Goal: Information Seeking & Learning: Learn about a topic

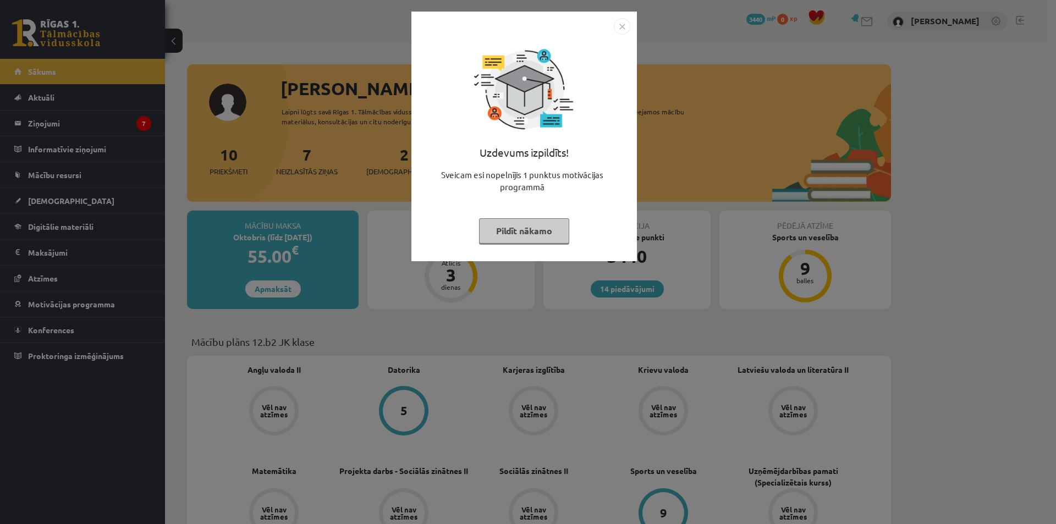
click at [557, 232] on button "Pildīt nākamo" at bounding box center [524, 230] width 90 height 25
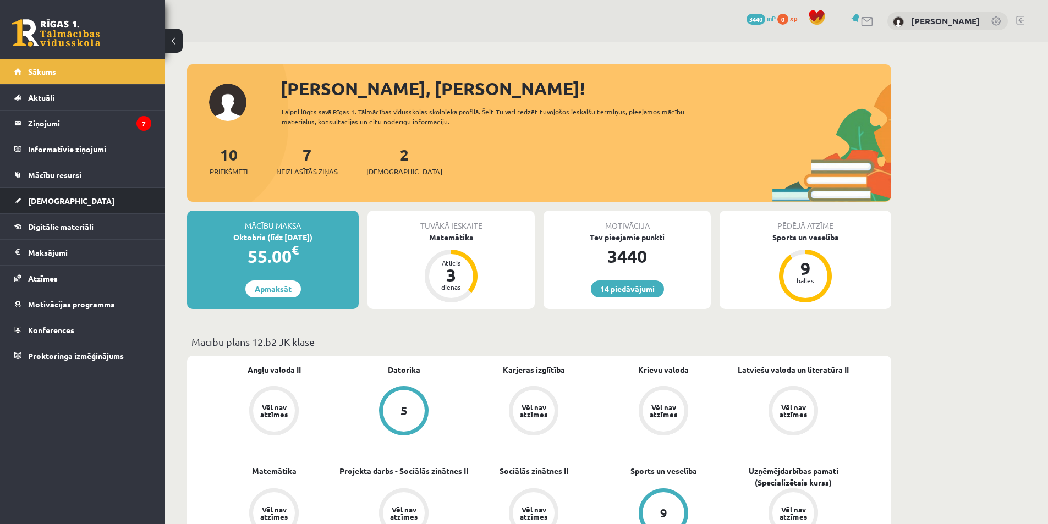
click at [100, 202] on link "[DEMOGRAPHIC_DATA]" at bounding box center [82, 200] width 137 height 25
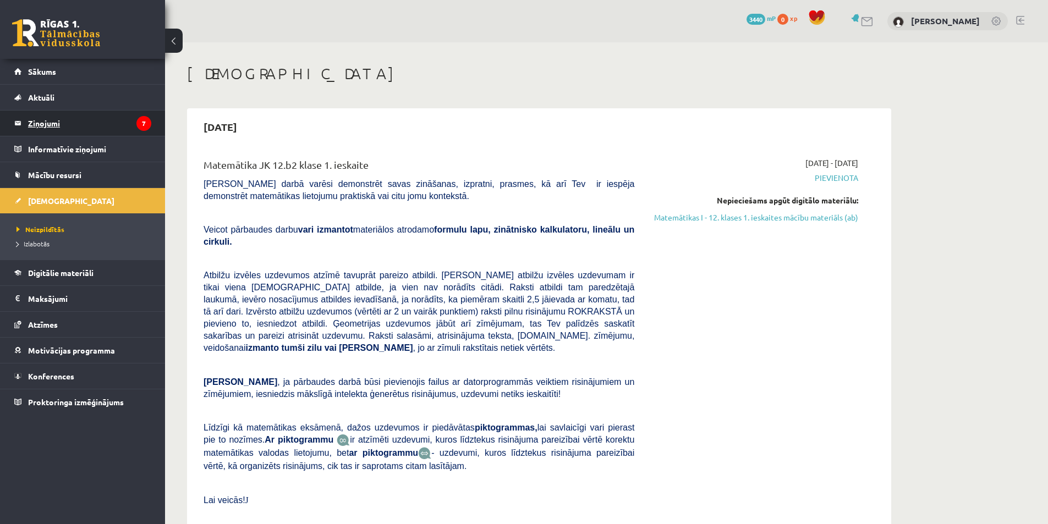
click at [84, 133] on legend "Ziņojumi 7" at bounding box center [89, 123] width 123 height 25
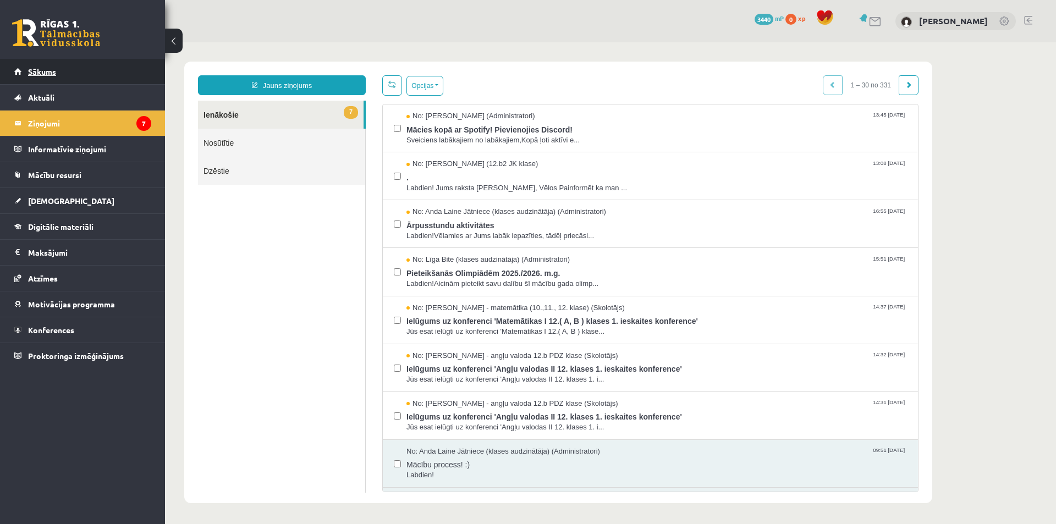
click at [90, 81] on link "Sākums" at bounding box center [82, 71] width 137 height 25
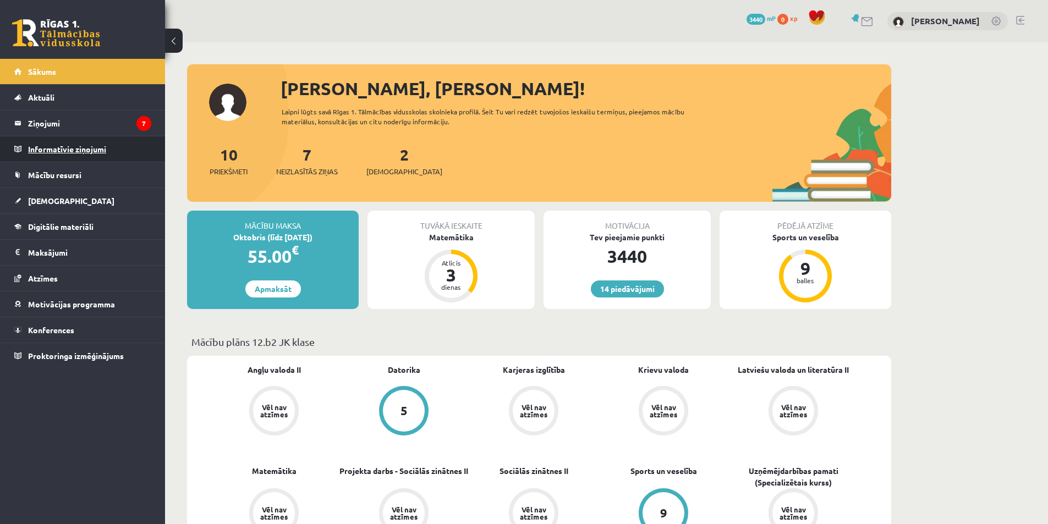
click at [52, 149] on legend "Informatīvie ziņojumi 0" at bounding box center [89, 148] width 123 height 25
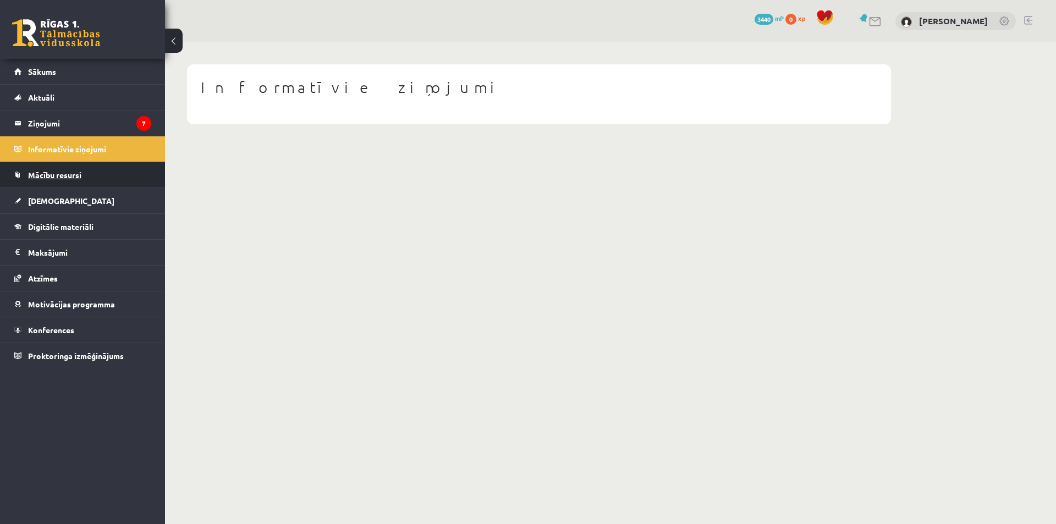
click at [53, 179] on link "Mācību resursi" at bounding box center [82, 174] width 137 height 25
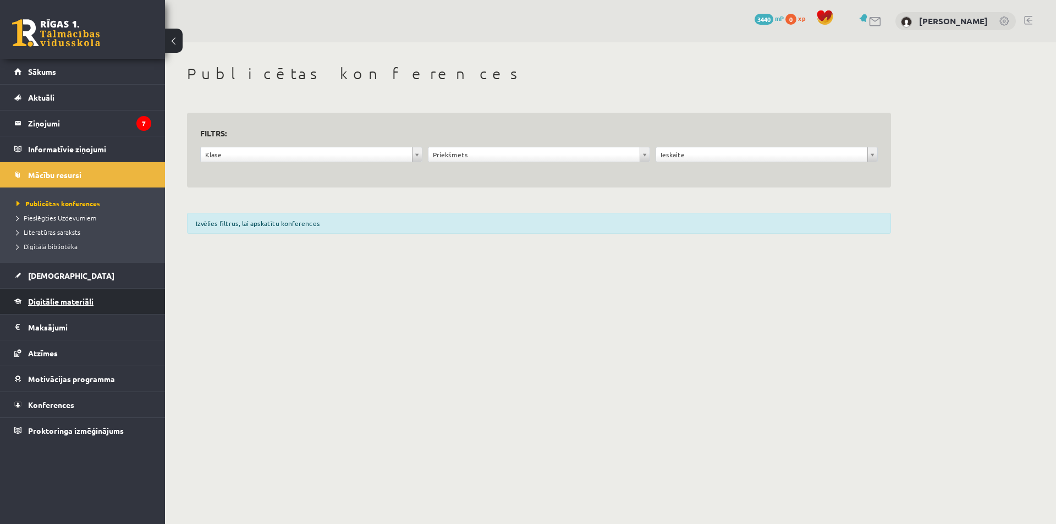
click at [71, 290] on link "Digitālie materiāli" at bounding box center [82, 301] width 137 height 25
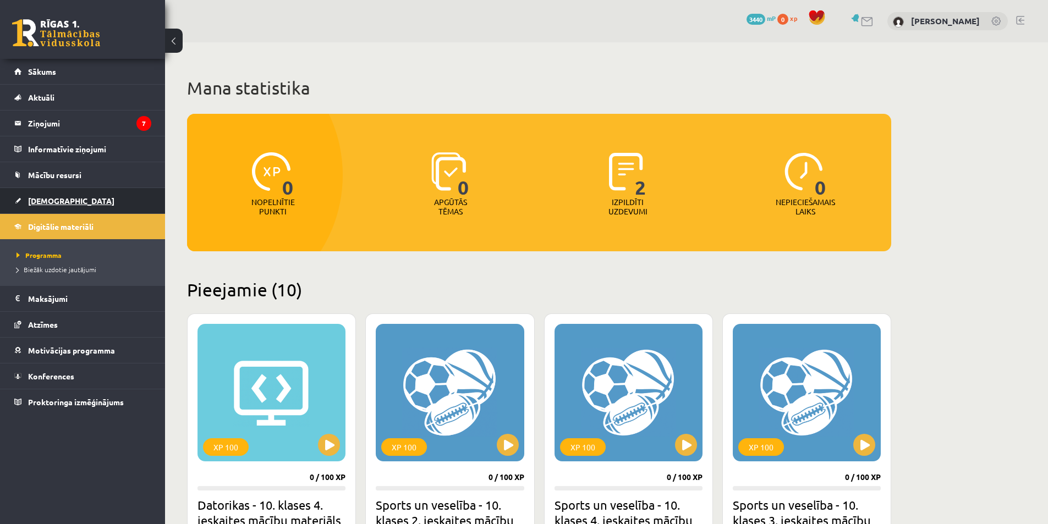
click at [57, 199] on span "[DEMOGRAPHIC_DATA]" at bounding box center [71, 201] width 86 height 10
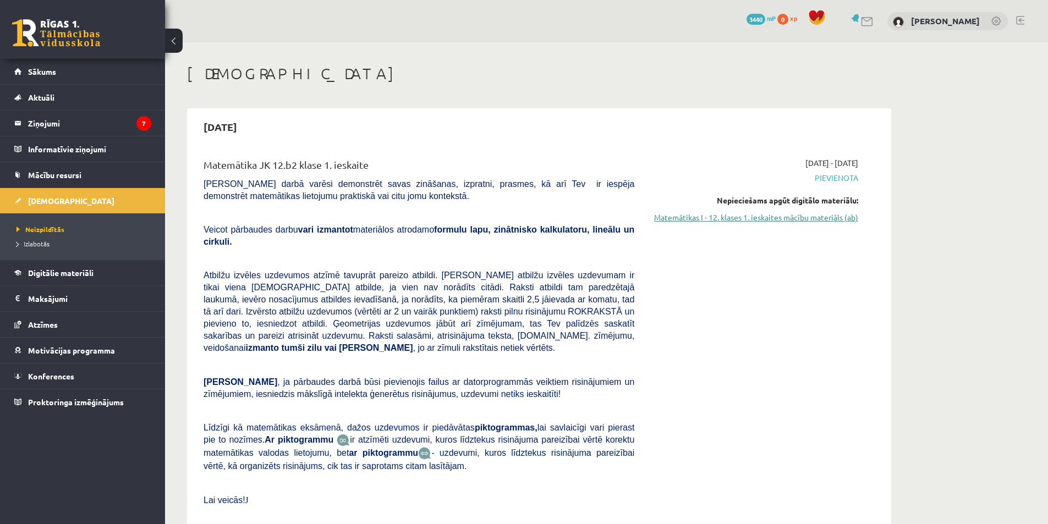
click at [784, 213] on link "Matemātikas I - 12. klases 1. ieskaites mācību materiāls (ab)" at bounding box center [754, 218] width 207 height 12
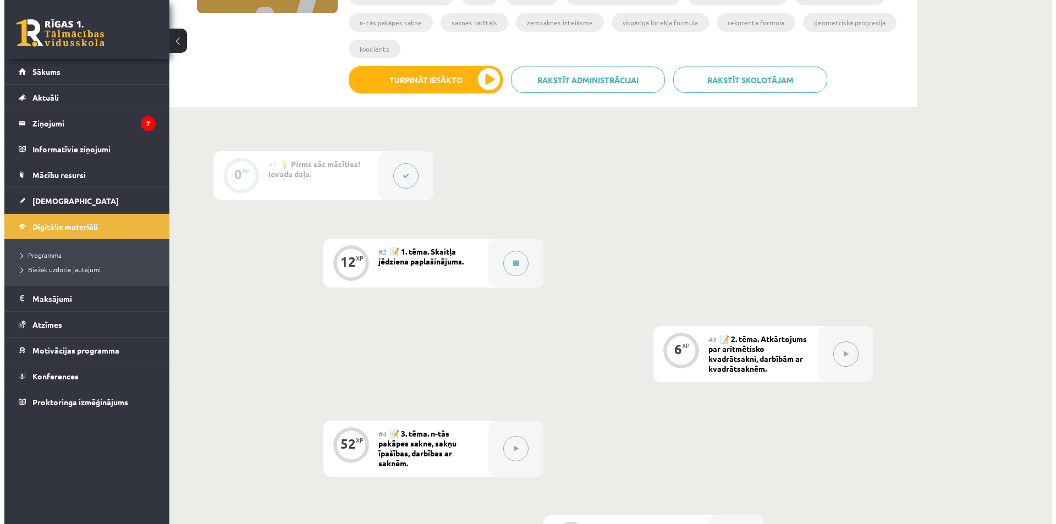
scroll to position [179, 0]
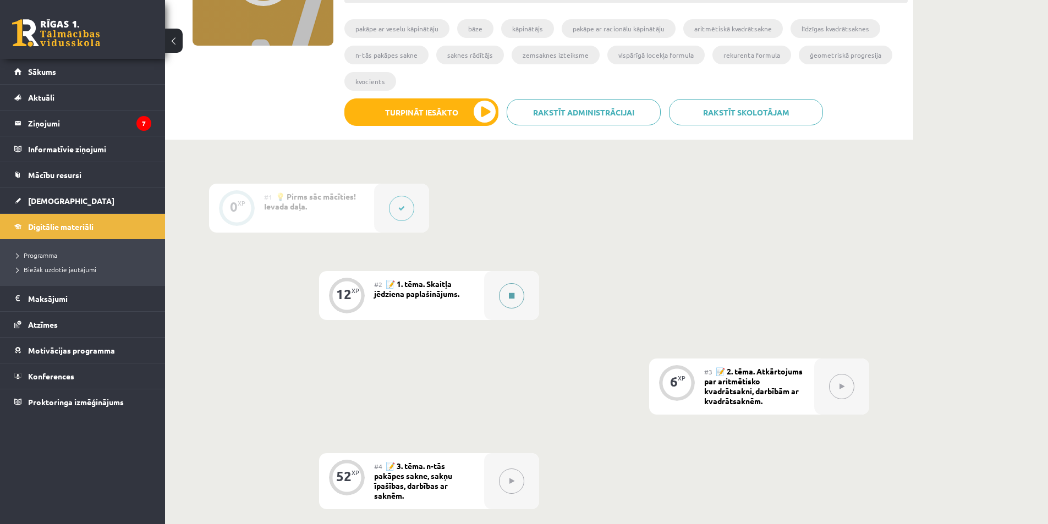
click at [505, 292] on button at bounding box center [511, 295] width 25 height 25
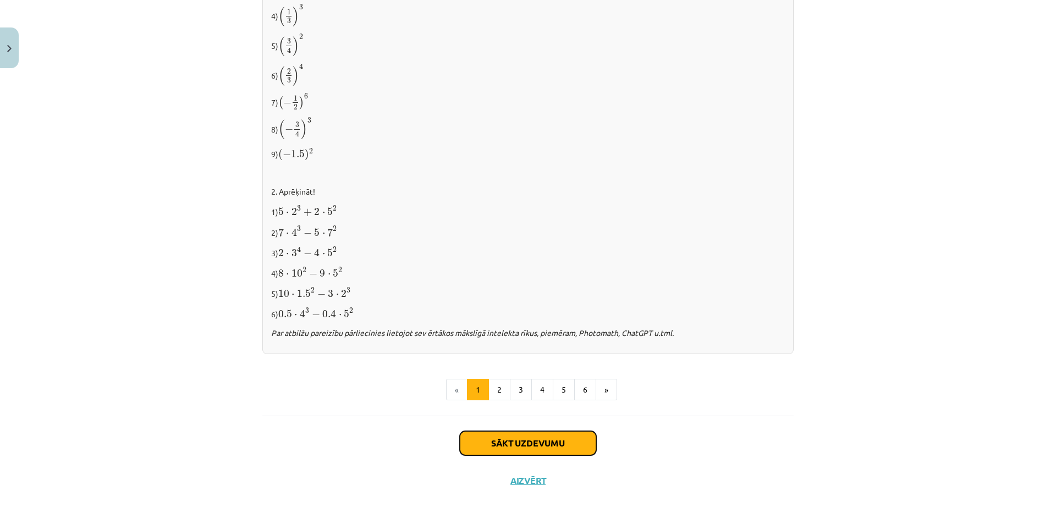
click at [531, 442] on button "Sākt uzdevumu" at bounding box center [528, 443] width 136 height 24
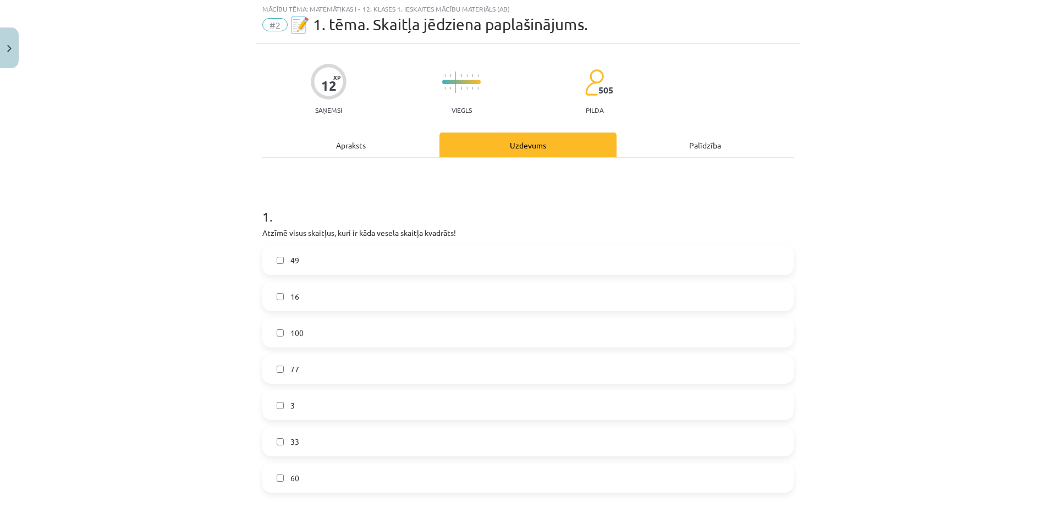
scroll to position [28, 0]
click at [281, 297] on label "16" at bounding box center [527, 298] width 529 height 28
click at [285, 261] on label "49" at bounding box center [527, 262] width 529 height 28
click at [285, 265] on label "49" at bounding box center [527, 262] width 529 height 28
drag, startPoint x: 284, startPoint y: 304, endPoint x: 284, endPoint y: 297, distance: 6.6
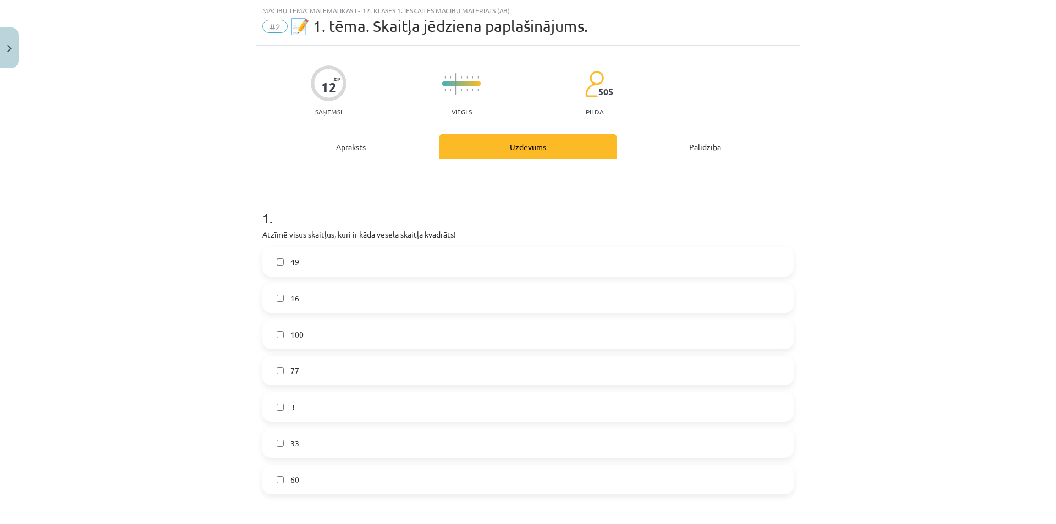
click at [284, 303] on label "16" at bounding box center [527, 298] width 529 height 28
drag, startPoint x: 257, startPoint y: 233, endPoint x: 381, endPoint y: 467, distance: 264.5
click at [381, 467] on div "12 XP Saņemsi Viegls 505 pilda Apraksts Uzdevums Palīdzība 1 . Atzīmē visus ska…" at bounding box center [528, 523] width 545 height 954
copy div "Atzīmē visus skaitļus, kuri ir kāda vesela skaitļa kvadrāts! 49 16 100 77 3 33 …"
click at [293, 270] on label "49" at bounding box center [527, 262] width 529 height 28
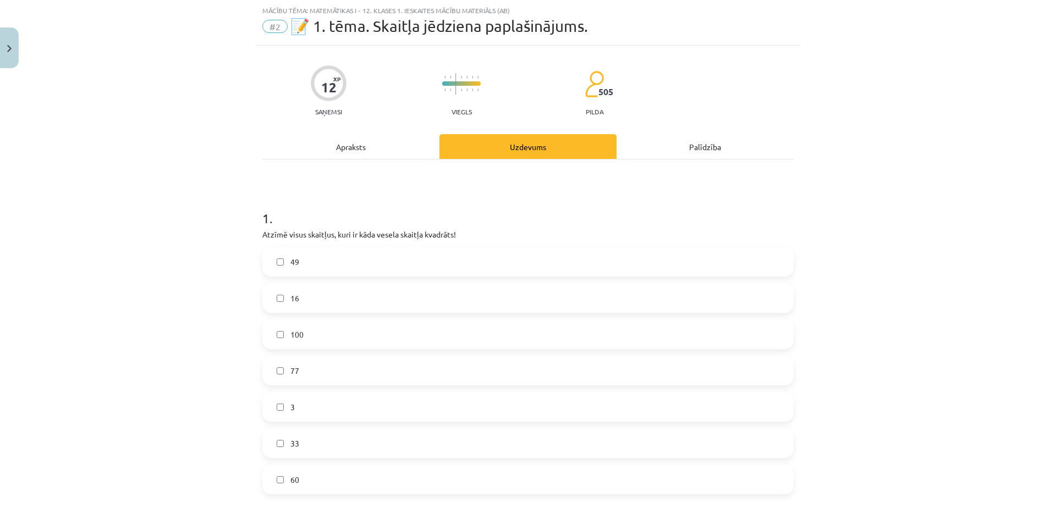
drag, startPoint x: 293, startPoint y: 299, endPoint x: 261, endPoint y: 112, distance: 189.7
click at [292, 300] on span "16" at bounding box center [294, 299] width 9 height 12
click at [288, 347] on label "100" at bounding box center [527, 335] width 529 height 28
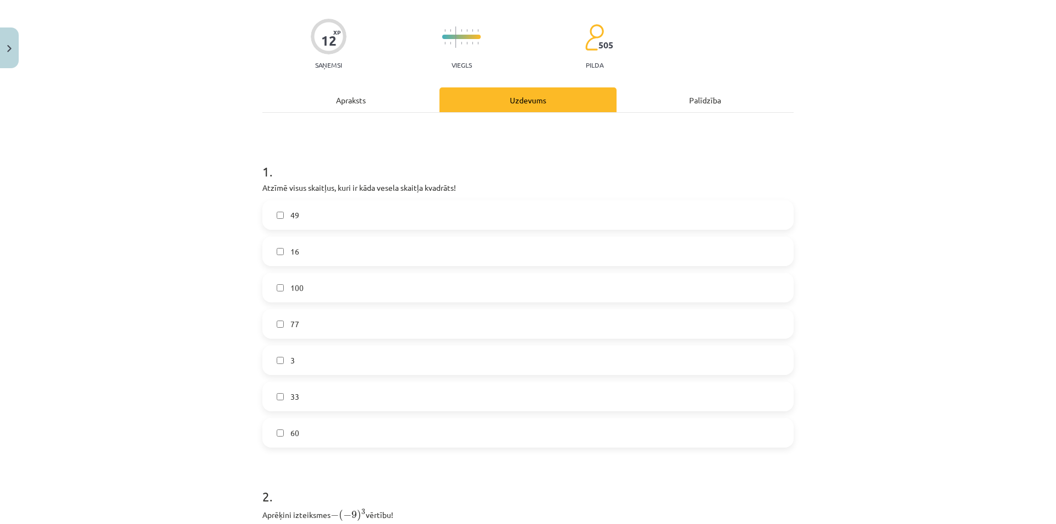
scroll to position [248, 0]
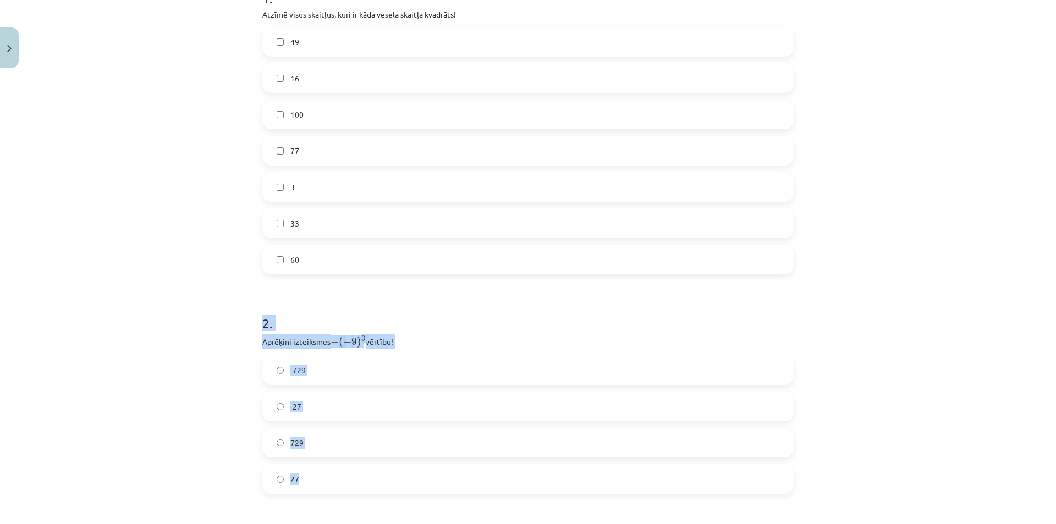
drag, startPoint x: 257, startPoint y: 323, endPoint x: 384, endPoint y: 465, distance: 190.5
click at [384, 465] on div "12 XP Saņemsi Viegls 505 pilda Apraksts Uzdevums Palīdzība 1 . Atzīmē visus ska…" at bounding box center [528, 303] width 545 height 954
copy div "2 . Aprēķini izteiksmes − ( − 9 ) 3 − ( − 9 ) 3 vērtību! -729 -27 729 27"
click at [899, 285] on div "Mācību tēma: Matemātikas i - 12. klases 1. ieskaites mācību materiāls (ab) #2 📝…" at bounding box center [528, 262] width 1056 height 524
click at [840, 314] on div "Mācību tēma: Matemātikas i - 12. klases 1. ieskaites mācību materiāls (ab) #2 📝…" at bounding box center [528, 262] width 1056 height 524
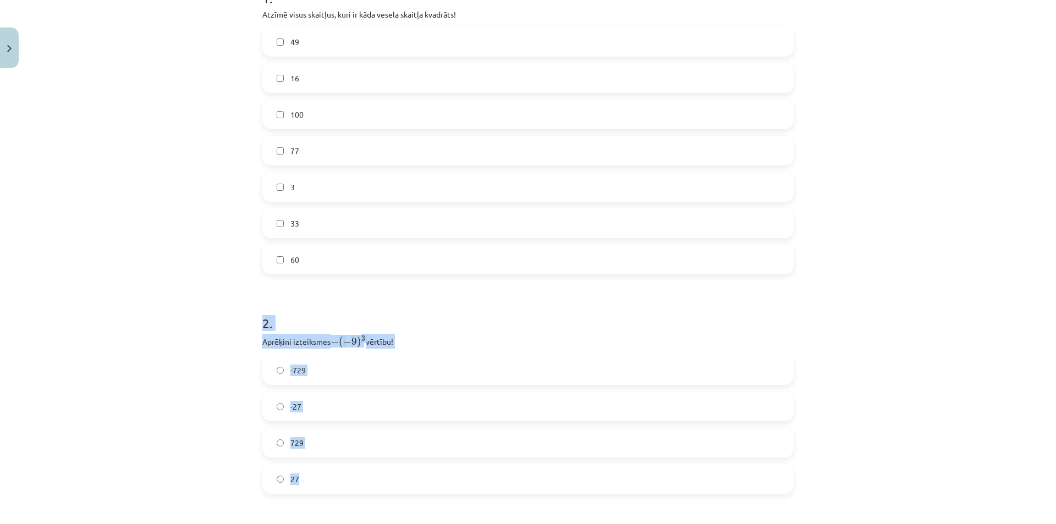
click at [839, 314] on div "Mācību tēma: Matemātikas i - 12. klases 1. ieskaites mācību materiāls (ab) #2 📝…" at bounding box center [528, 262] width 1056 height 524
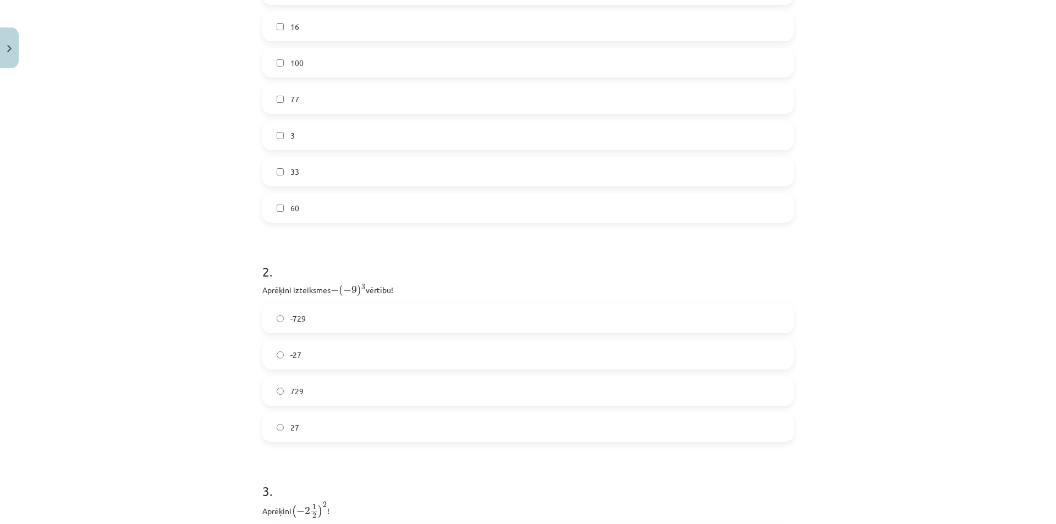
scroll to position [303, 0]
click at [282, 393] on label "729" at bounding box center [527, 388] width 529 height 28
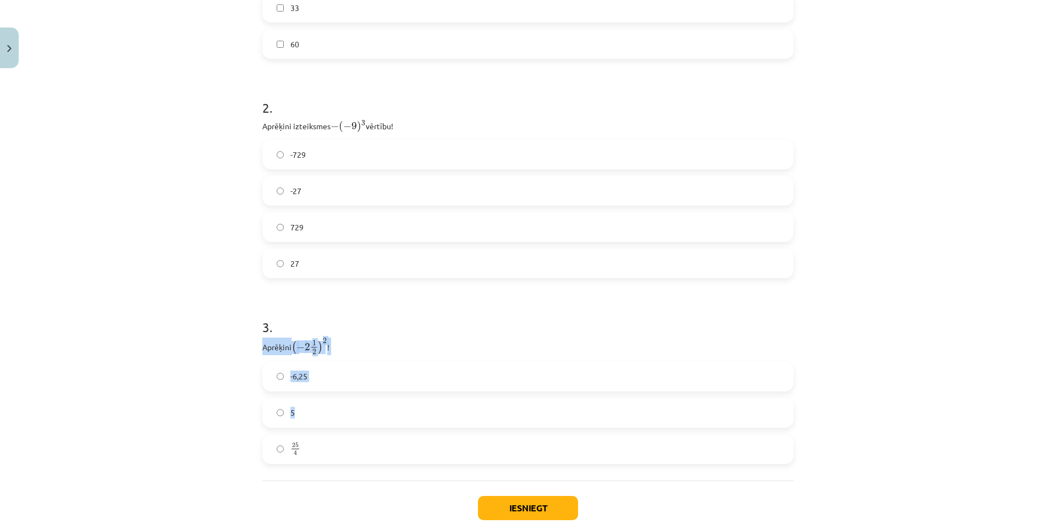
scroll to position [468, 0]
drag, startPoint x: 245, startPoint y: 399, endPoint x: 334, endPoint y: 438, distance: 97.5
click at [334, 438] on div "Mācību tēma: Matemātikas i - 12. klases 1. ieskaites mācību materiāls (ab) #2 📝…" at bounding box center [528, 262] width 1056 height 524
copy div "Aprēķini ( − 2 1 2 ) 2 ( − 2 1 2 ) 2 ! -6,25 5 25 4"
click at [149, 285] on div "Mācību tēma: Matemātikas i - 12. klases 1. ieskaites mācību materiāls (ab) #2 📝…" at bounding box center [528, 262] width 1056 height 524
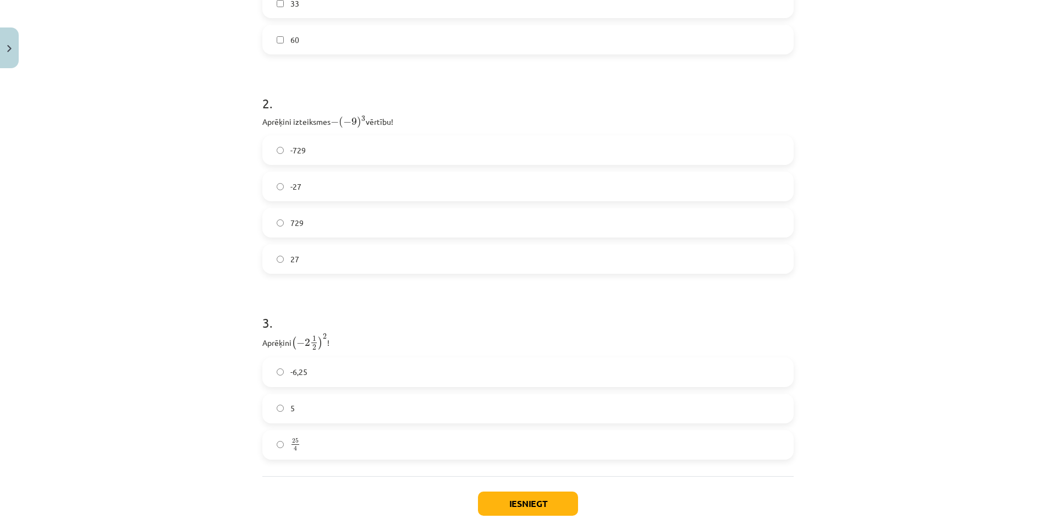
click at [280, 445] on label "25 4 25 4" at bounding box center [527, 445] width 529 height 28
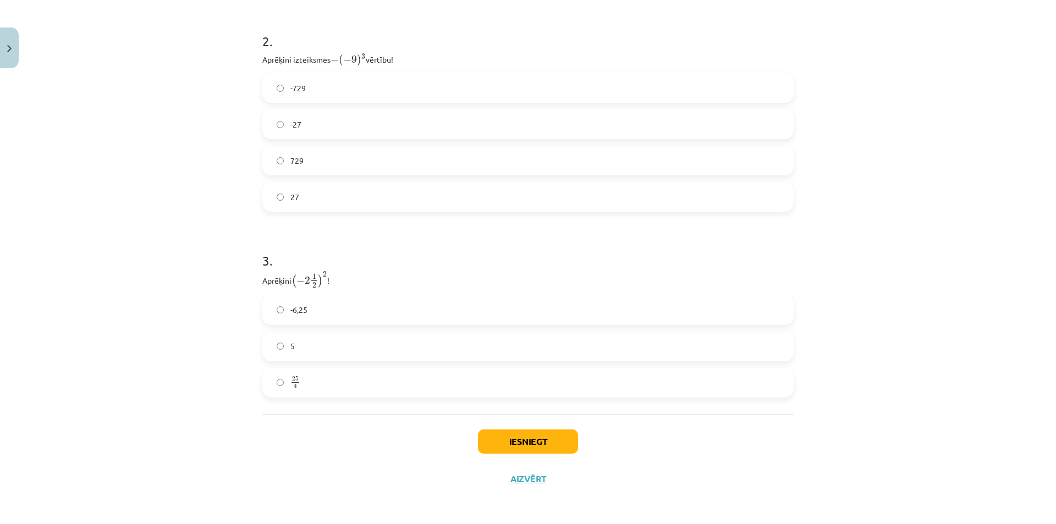
scroll to position [530, 0]
click at [520, 437] on button "Iesniegt" at bounding box center [528, 441] width 100 height 24
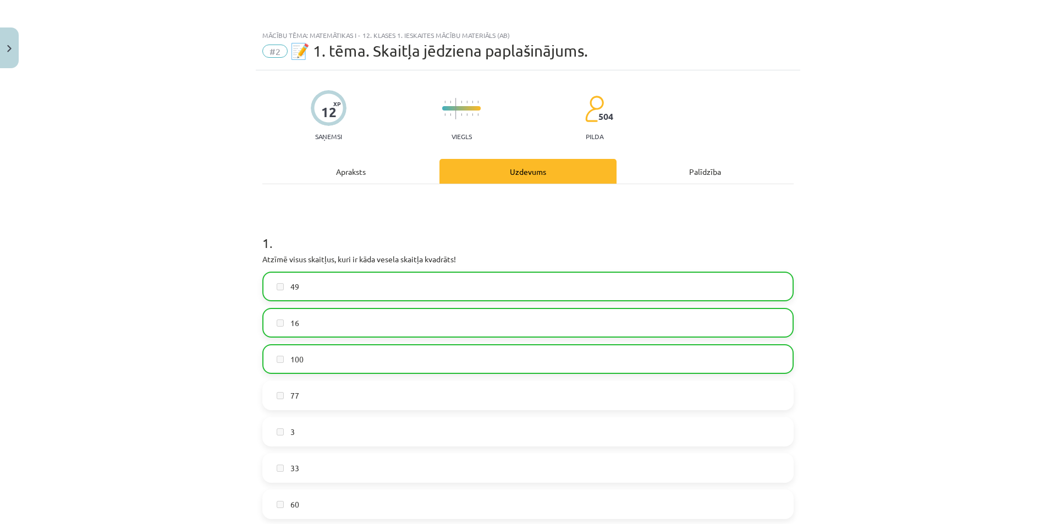
scroll to position [0, 0]
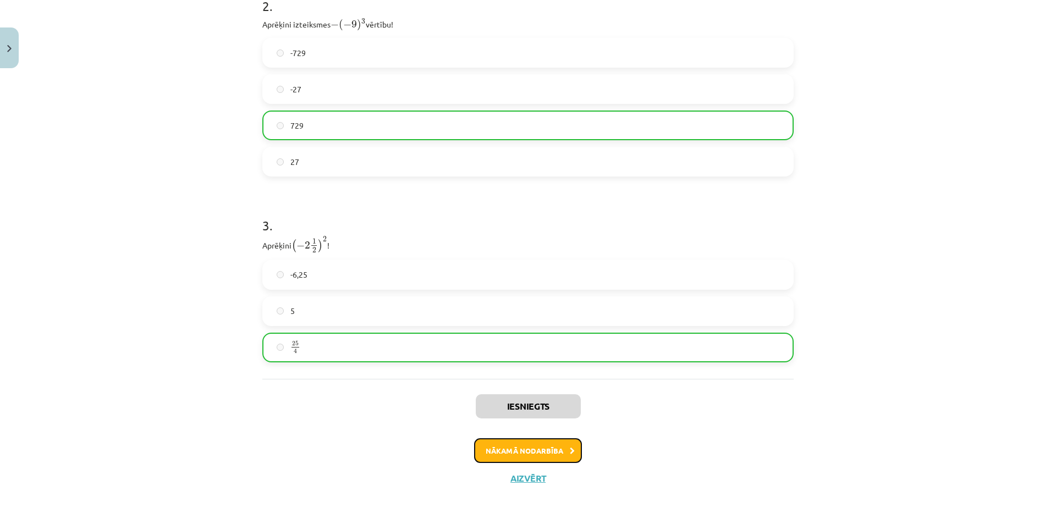
click at [546, 452] on button "Nākamā nodarbība" at bounding box center [528, 450] width 108 height 25
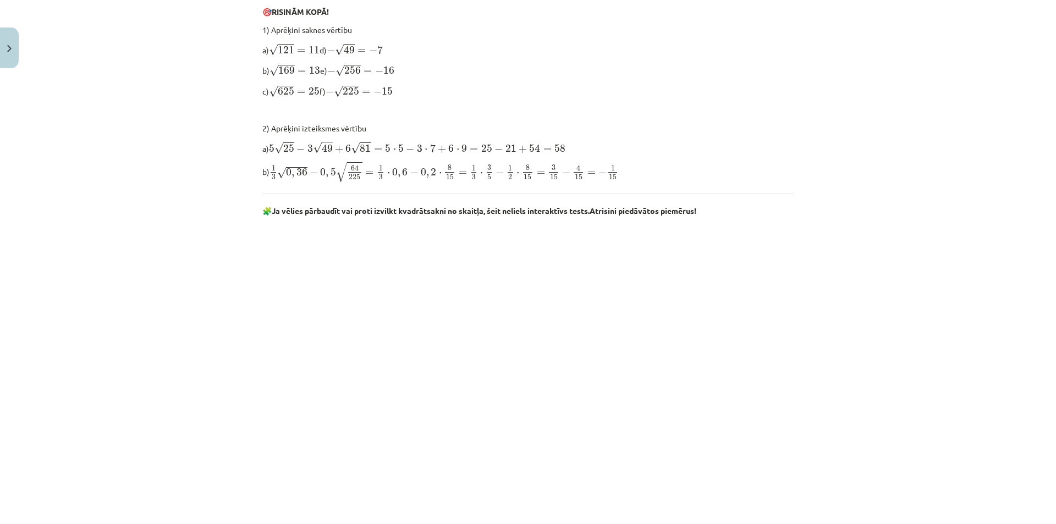
scroll to position [523, 0]
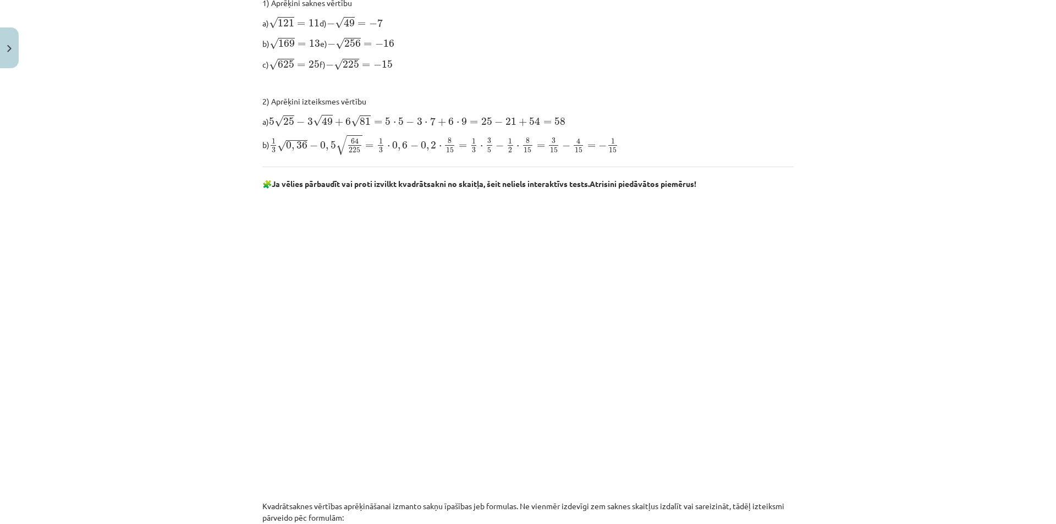
click at [793, 148] on div "6 XP Saņemsi Sarežģīts 504 pilda Apraksts Uzdevums Palīdzība Atkārtojums par ar…" at bounding box center [528, 371] width 545 height 1607
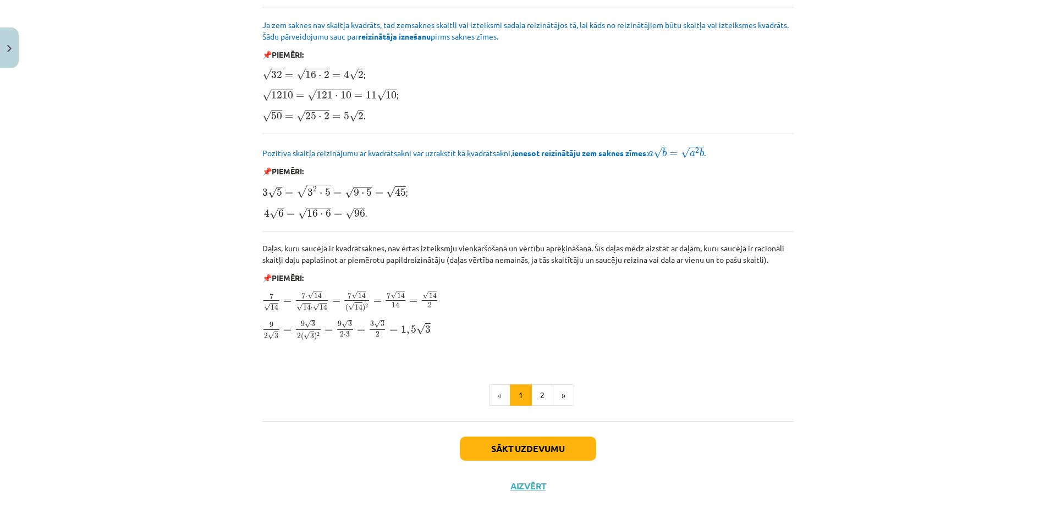
scroll to position [1198, 0]
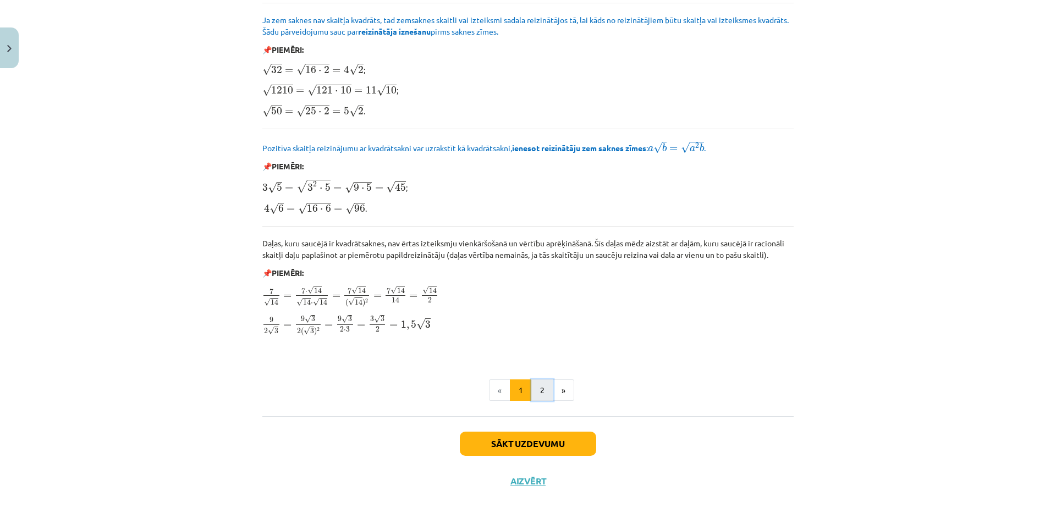
click at [541, 388] on button "2" at bounding box center [542, 391] width 22 height 22
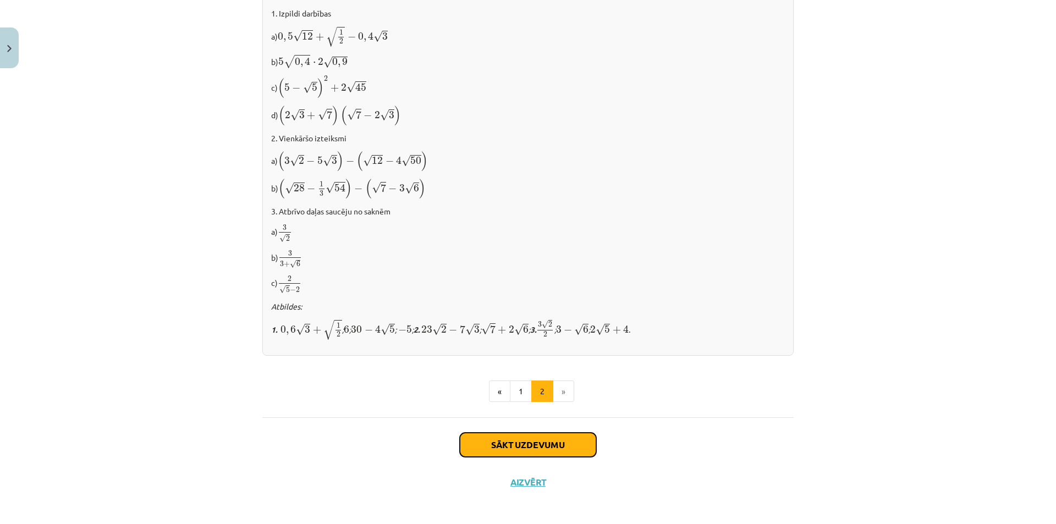
click at [550, 441] on button "Sākt uzdevumu" at bounding box center [528, 445] width 136 height 24
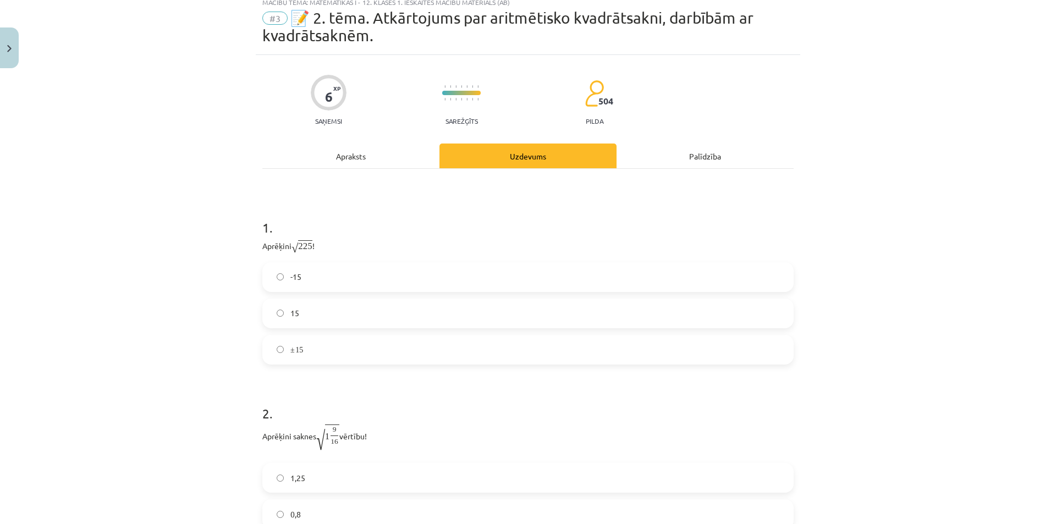
scroll to position [28, 0]
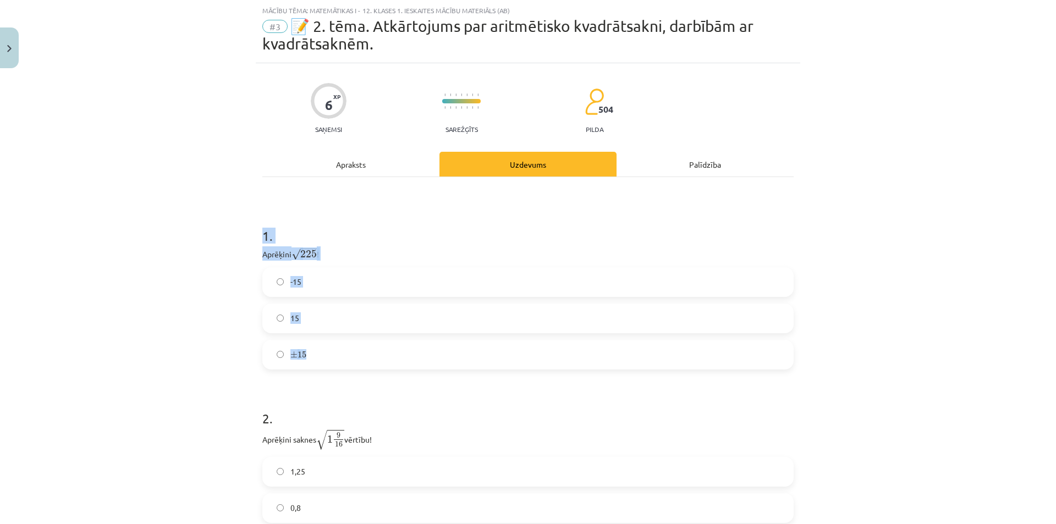
drag, startPoint x: 263, startPoint y: 244, endPoint x: 337, endPoint y: 340, distance: 120.8
click at [337, 340] on div "6 XP Saņemsi Sarežģīts 504 pilda Apraksts Uzdevums Palīdzība 1 . Aprēķini √ 225…" at bounding box center [528, 343] width 545 height 560
copy div "1 . Aprēķini √ 225 225 ! -15 15 ± 15"
click at [290, 317] on span "15" at bounding box center [294, 318] width 9 height 12
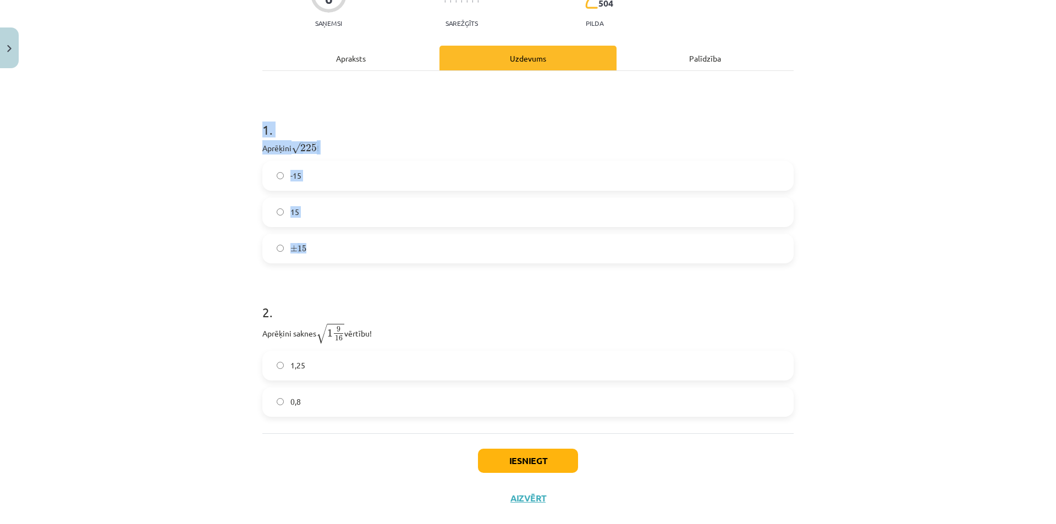
scroll to position [153, 0]
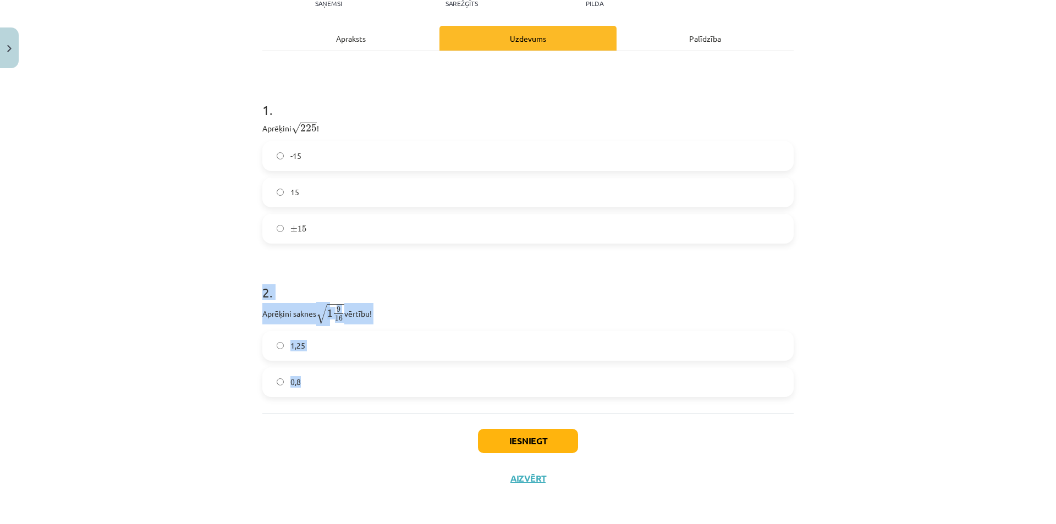
drag, startPoint x: 254, startPoint y: 289, endPoint x: 356, endPoint y: 380, distance: 136.0
click at [356, 380] on div "6 XP Saņemsi Sarežģīts 504 pilda Apraksts Uzdevums Palīdzība 1 . Aprēķini √ 225…" at bounding box center [528, 217] width 545 height 560
copy div "2 . Aprēķini saknes √ 1 9 16 1 9 16 vērtību! 1,25 0,8"
click at [170, 249] on div "Mācību tēma: Matemātikas i - 12. klases 1. ieskaites mācību materiāls (ab) #3 📝…" at bounding box center [528, 262] width 1056 height 524
click at [281, 382] on label "0,8" at bounding box center [527, 383] width 529 height 28
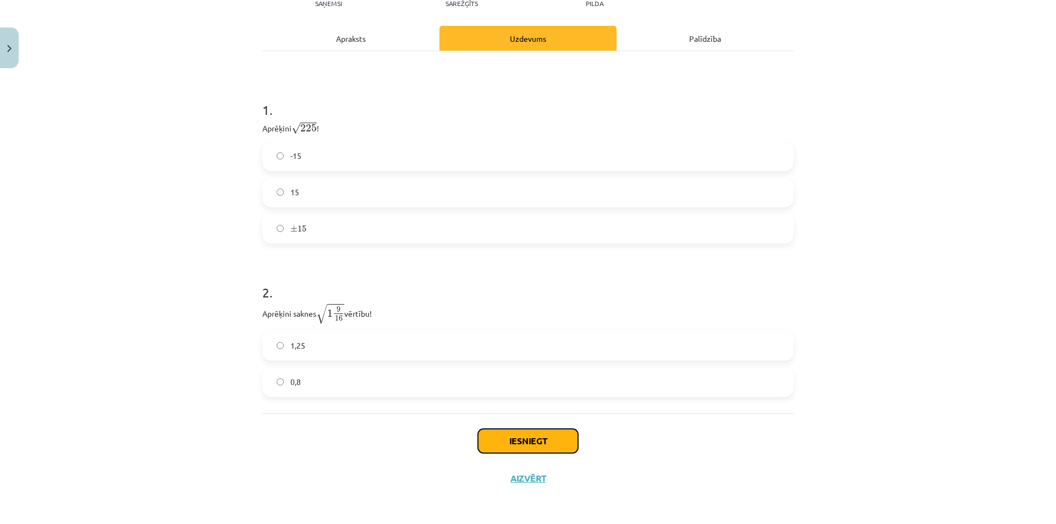
click at [513, 432] on button "Iesniegt" at bounding box center [528, 441] width 100 height 24
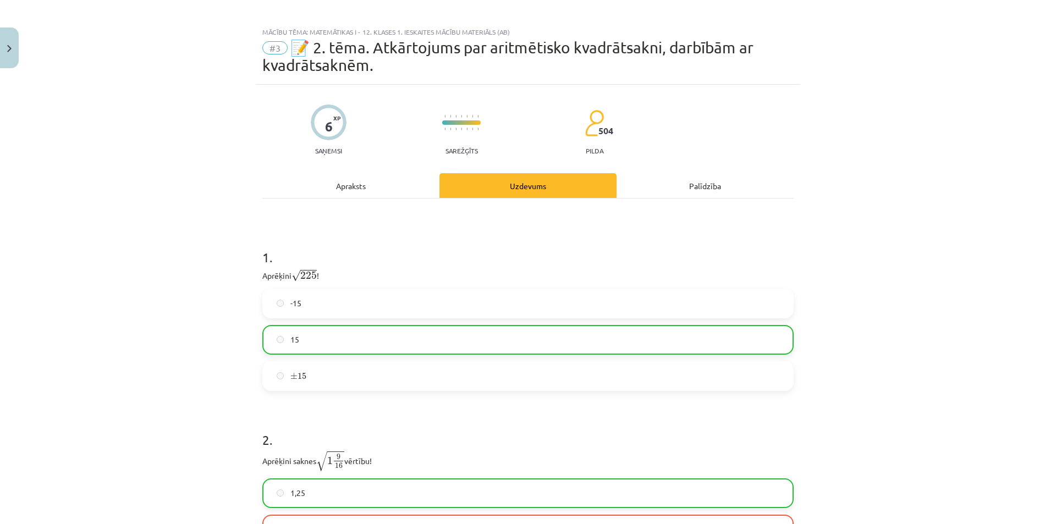
scroll to position [0, 0]
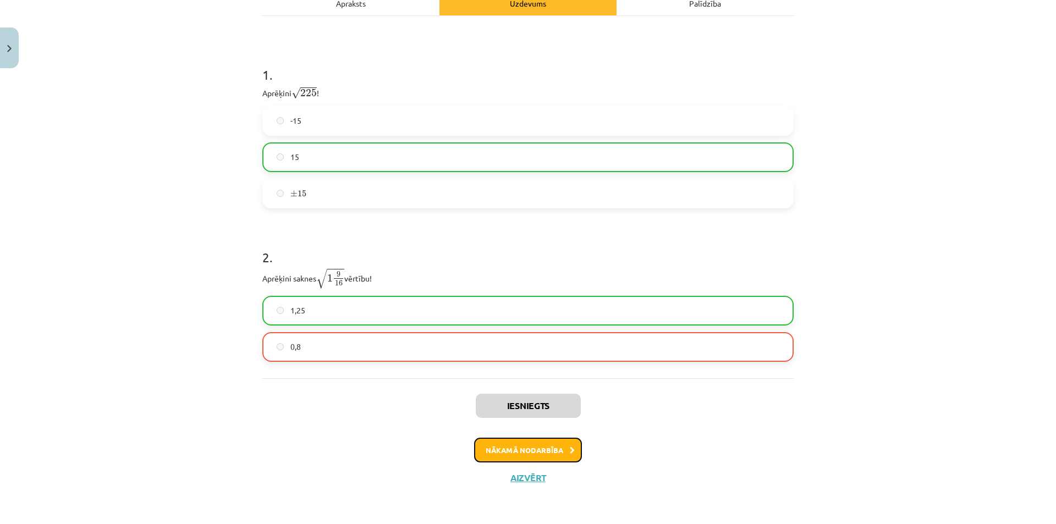
click at [531, 454] on button "Nākamā nodarbība" at bounding box center [528, 450] width 108 height 25
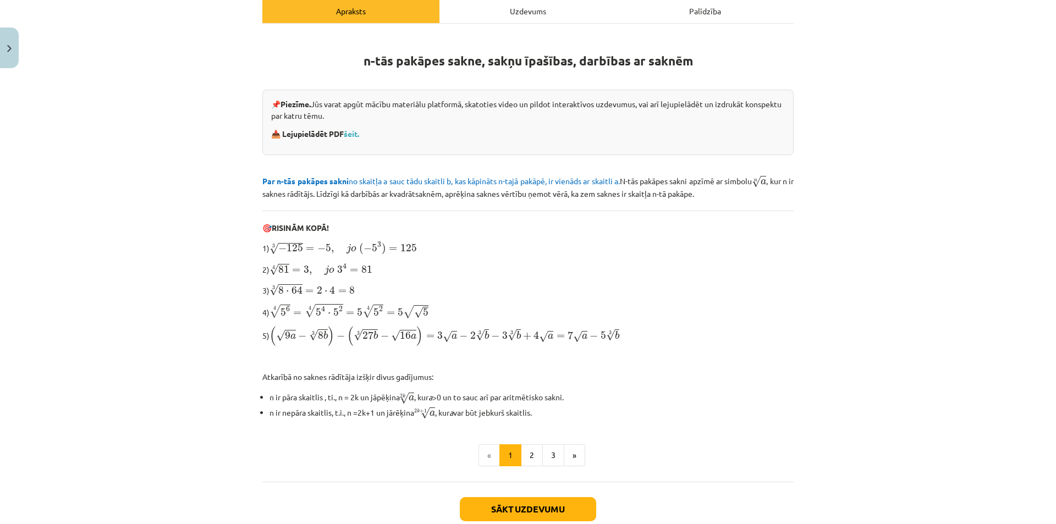
scroll to position [229, 0]
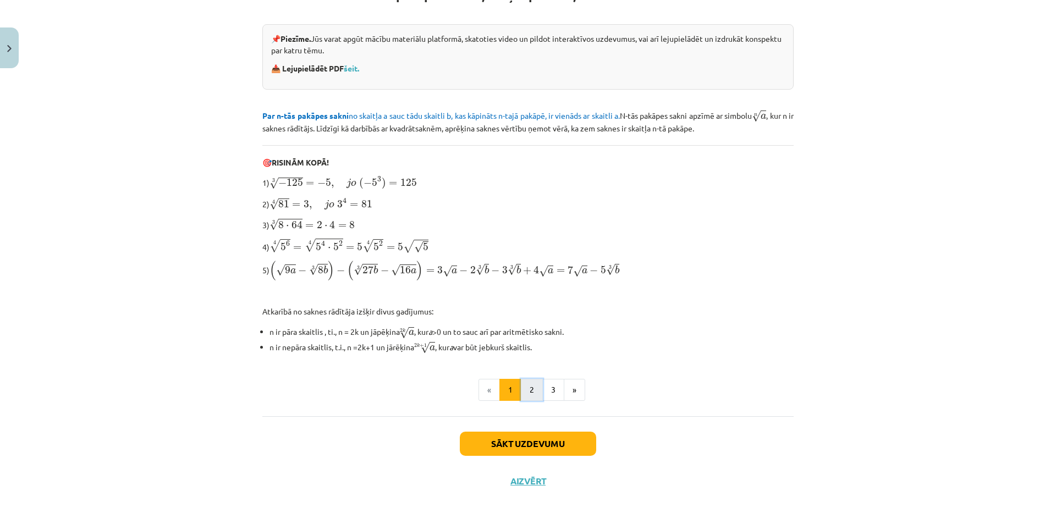
click at [526, 383] on button "2" at bounding box center [532, 390] width 22 height 22
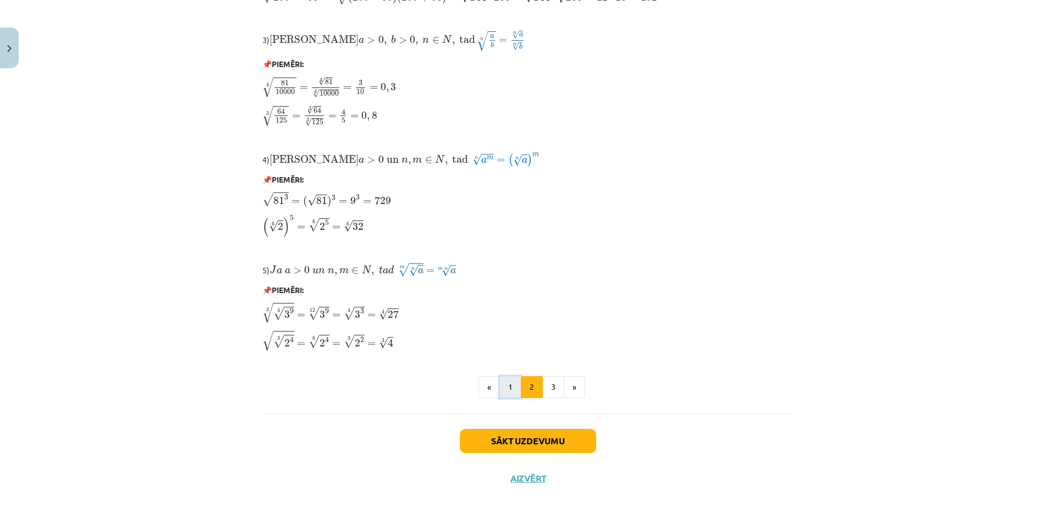
click at [508, 392] on button "1" at bounding box center [510, 387] width 22 height 22
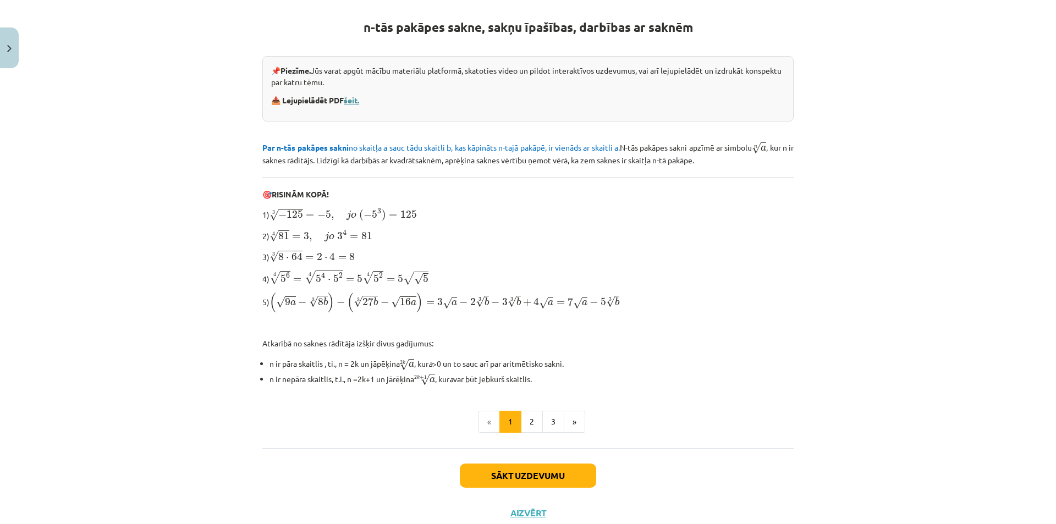
click at [353, 100] on link "šeit." at bounding box center [351, 100] width 15 height 10
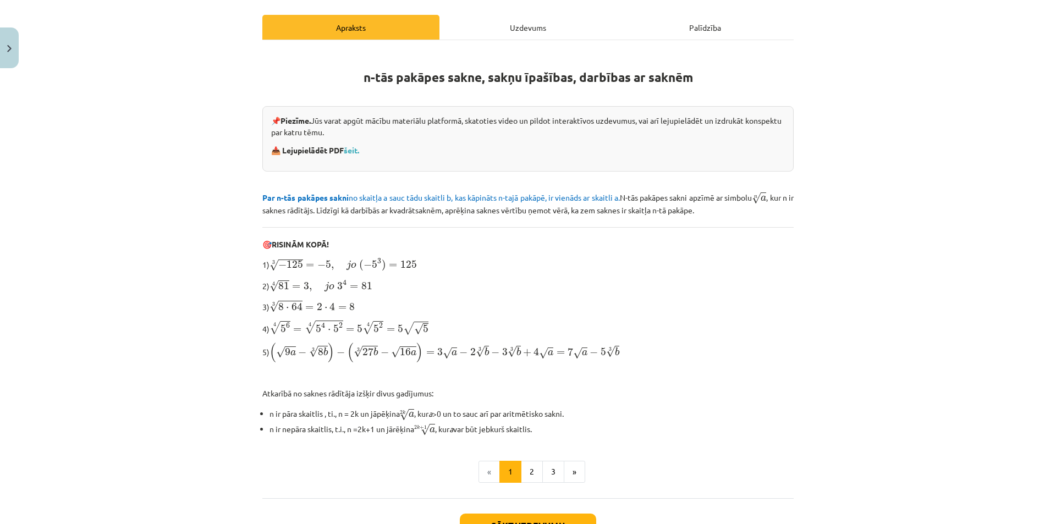
scroll to position [142, 0]
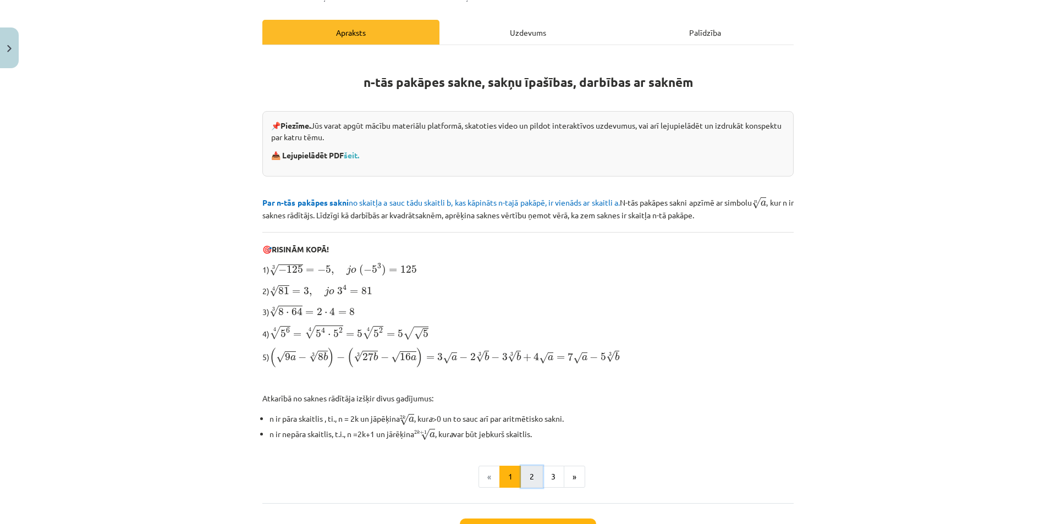
click at [537, 471] on button "2" at bounding box center [532, 477] width 22 height 22
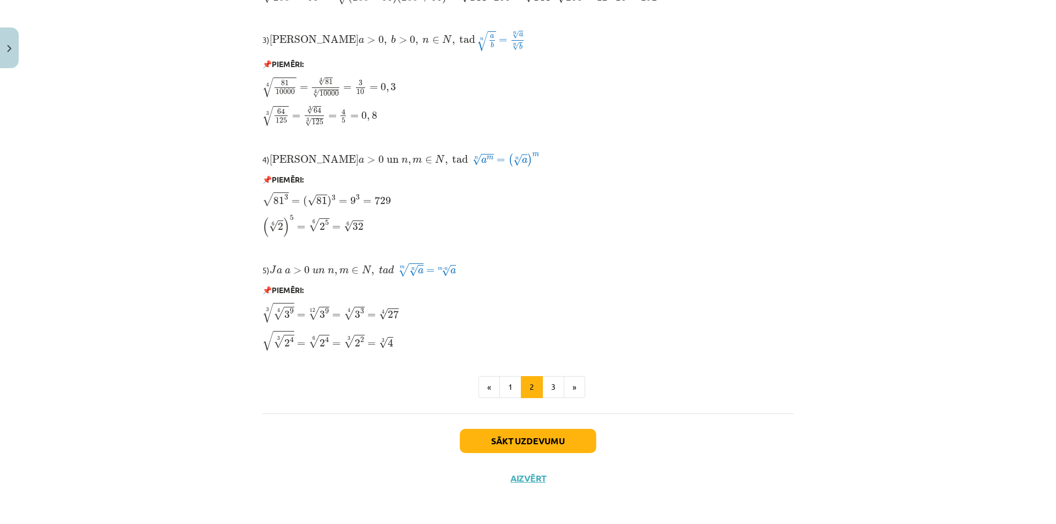
click at [545, 424] on div "Sākt uzdevumu Aizvērt" at bounding box center [527, 452] width 531 height 77
click at [545, 436] on button "Sākt uzdevumu" at bounding box center [528, 441] width 136 height 24
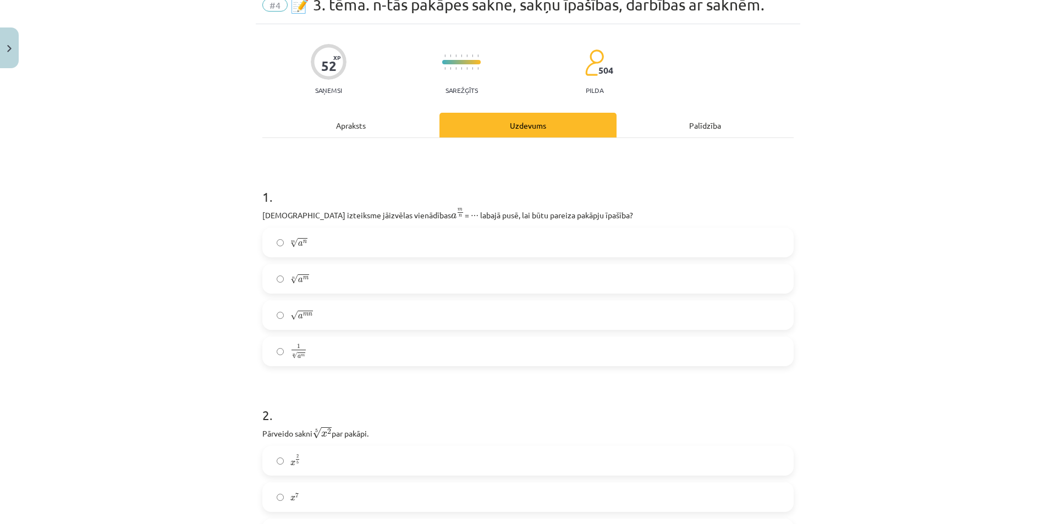
scroll to position [28, 0]
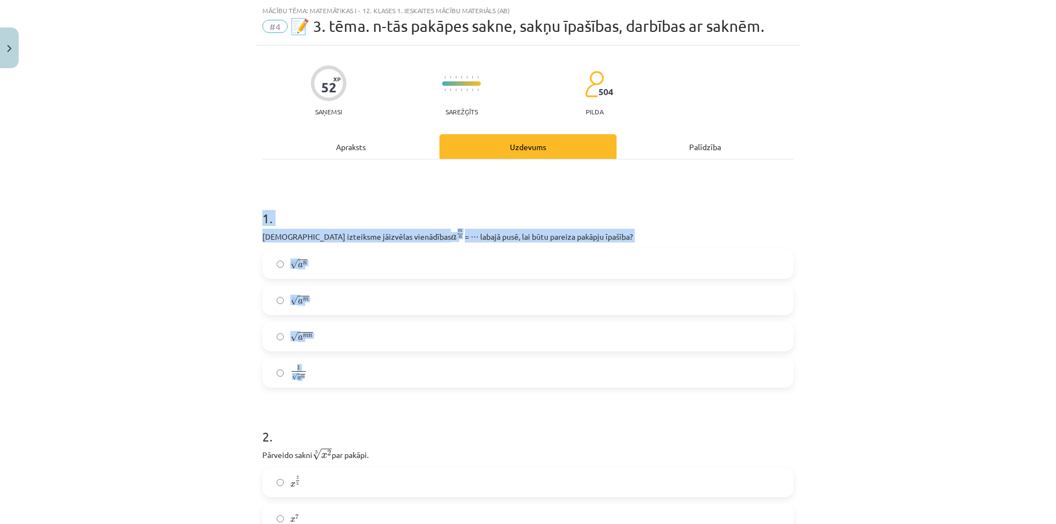
drag, startPoint x: 257, startPoint y: 221, endPoint x: 459, endPoint y: 367, distance: 249.3
copy div "1 . [DEMOGRAPHIC_DATA] izteiksme jāizvēlas vienādības a m n a m n = ⋯ labajā pu…"
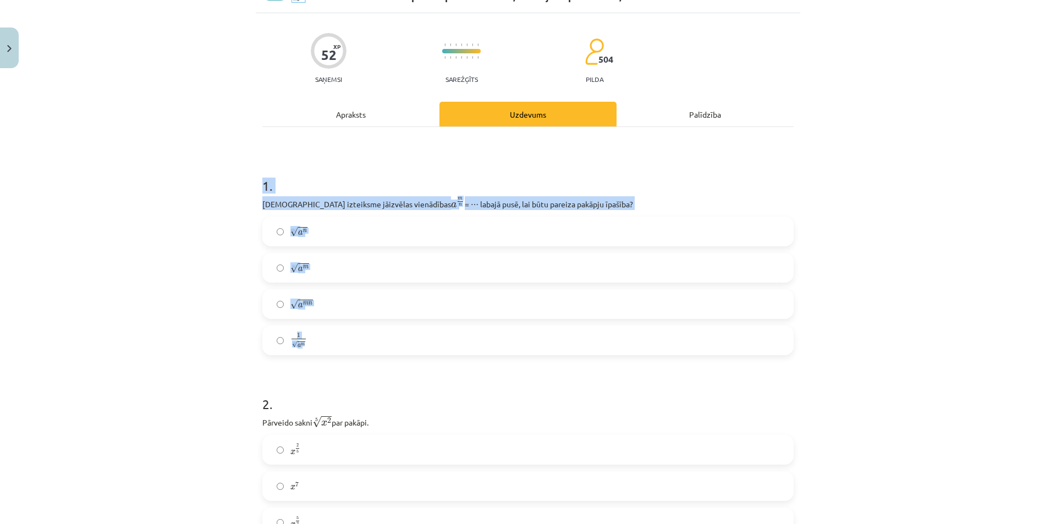
scroll to position [193, 0]
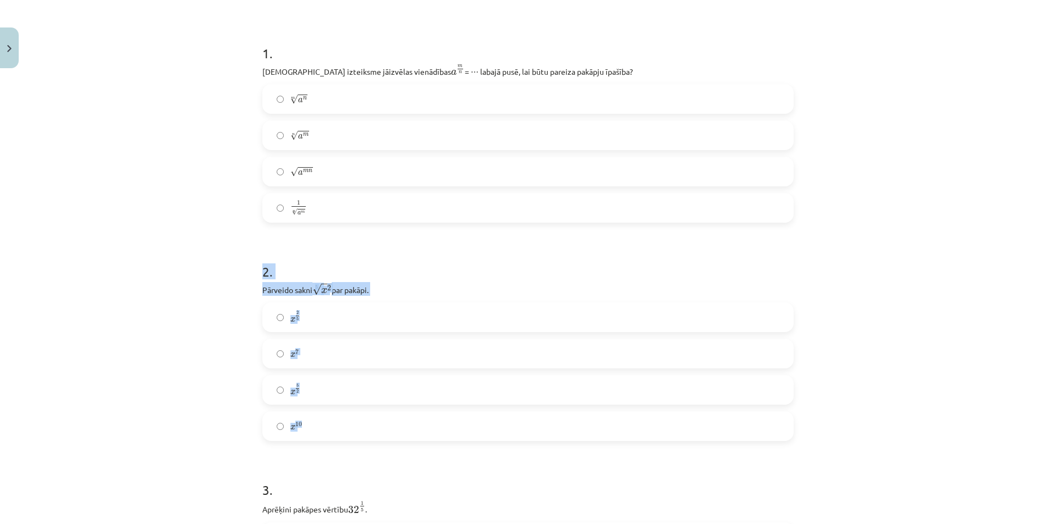
drag, startPoint x: 245, startPoint y: 270, endPoint x: 396, endPoint y: 419, distance: 212.4
click at [396, 419] on div "Mācību tēma: Matemātikas i - 12. klases 1. ieskaites mācību materiāls (ab) #4 📝…" at bounding box center [528, 262] width 1056 height 524
copy div "2 . Pārveido sakni 5 √ x 2 x 2 5 par pakāpi. x 2 5 x 2 5 x 7 x 7 x 5 2 x 5 2 x …"
click at [156, 200] on div "Mācību tēma: Matemātikas i - 12. klases 1. ieskaites mācību materiāls (ab) #4 📝…" at bounding box center [528, 262] width 1056 height 524
click at [290, 132] on span "√" at bounding box center [294, 135] width 8 height 9
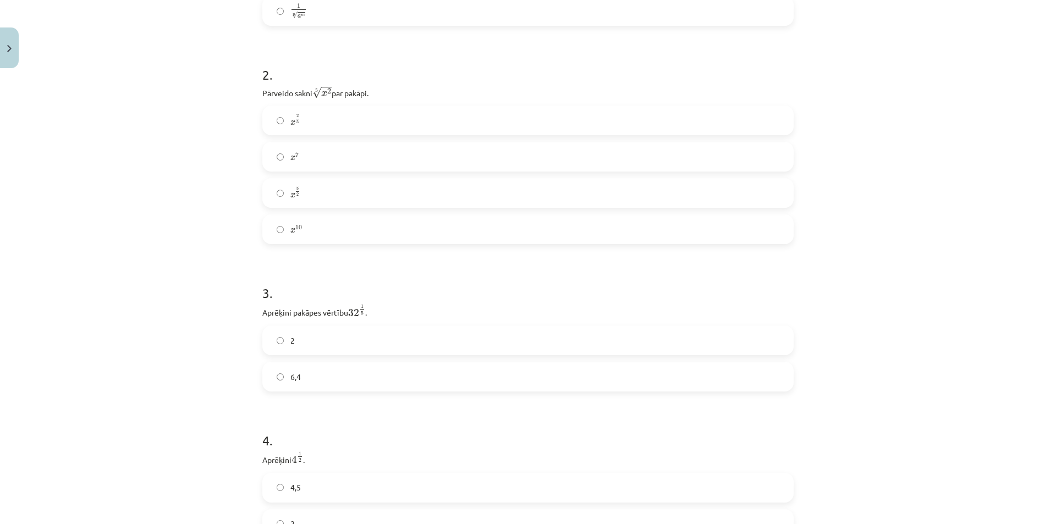
scroll to position [413, 0]
click at [279, 328] on label "2" at bounding box center [527, 318] width 529 height 28
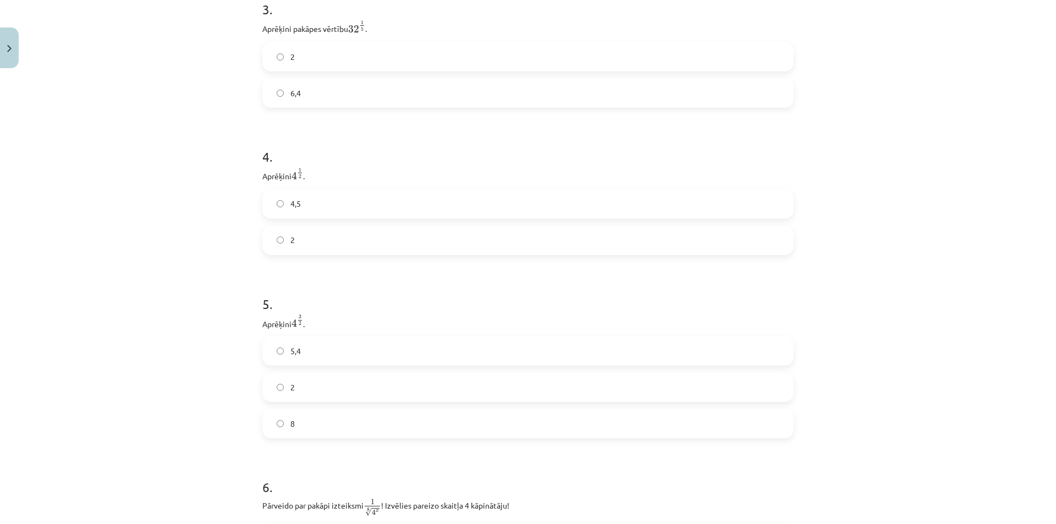
scroll to position [688, 0]
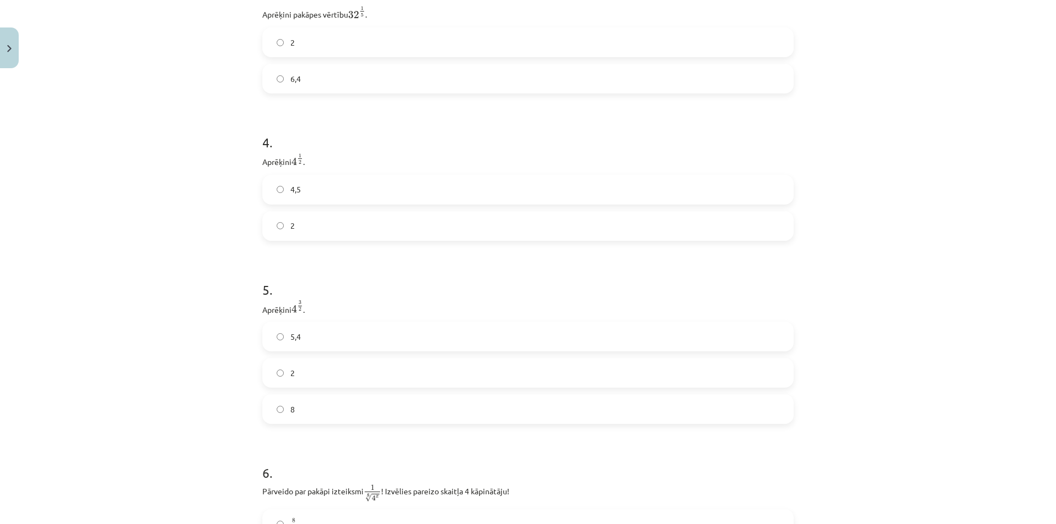
drag, startPoint x: 282, startPoint y: 224, endPoint x: 281, endPoint y: 231, distance: 6.6
click at [281, 225] on label "2" at bounding box center [527, 226] width 529 height 28
click at [290, 399] on label "8" at bounding box center [527, 409] width 529 height 28
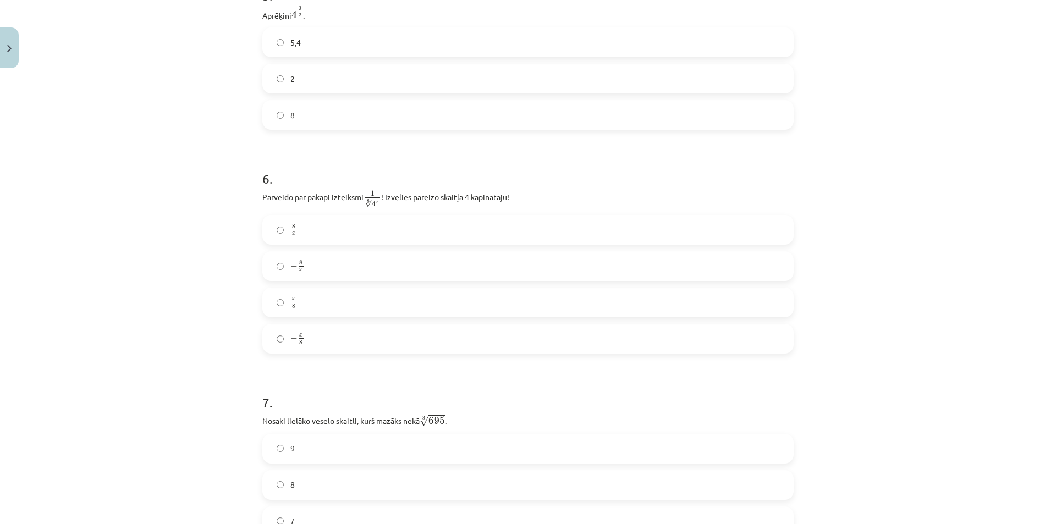
scroll to position [1018, 0]
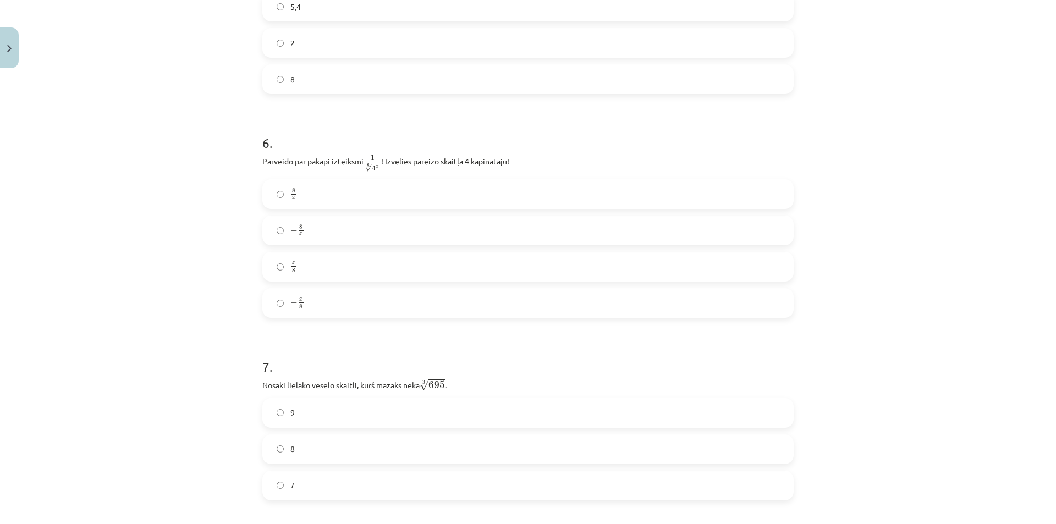
click at [280, 303] on label "− x 8 − x 8" at bounding box center [527, 303] width 529 height 28
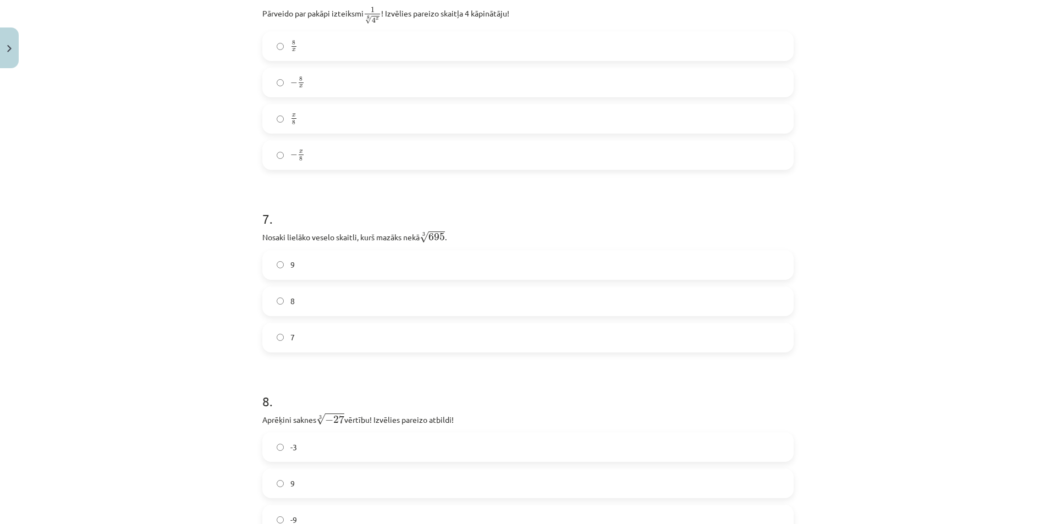
scroll to position [1183, 0]
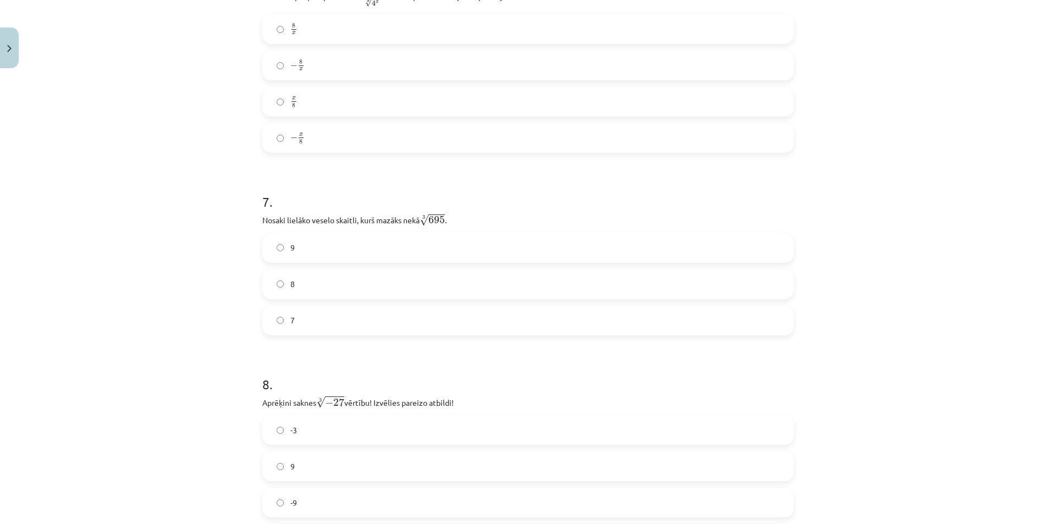
click at [298, 275] on label "8" at bounding box center [527, 285] width 529 height 28
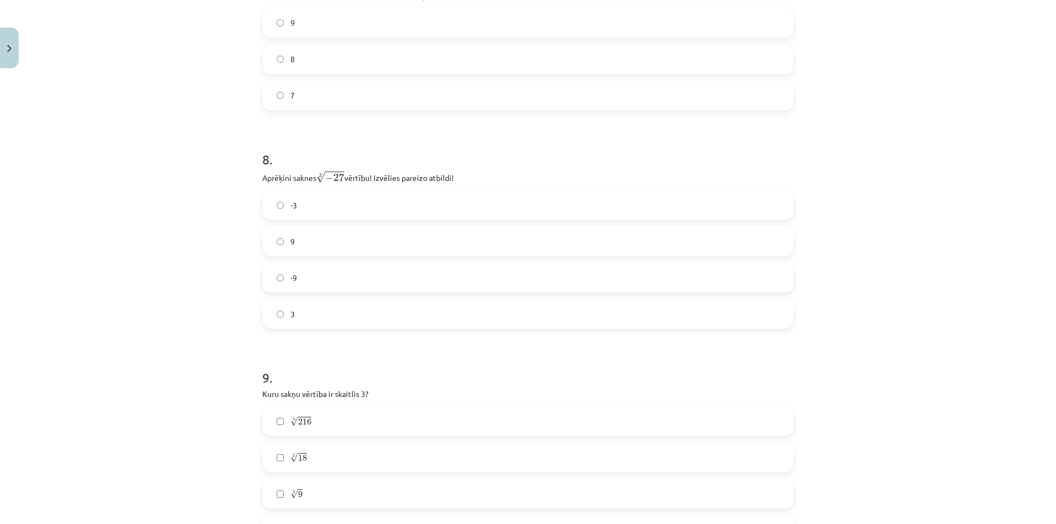
scroll to position [1402, 0]
click at [285, 212] on label "-3" at bounding box center [527, 211] width 529 height 28
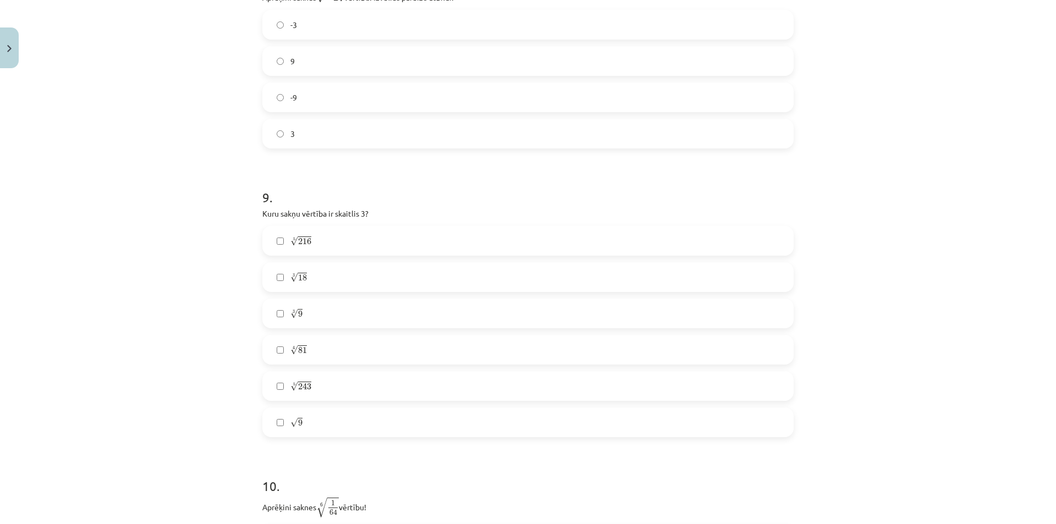
scroll to position [1622, 0]
drag, startPoint x: 288, startPoint y: 316, endPoint x: 293, endPoint y: 354, distance: 38.3
click at [290, 317] on span "√" at bounding box center [294, 315] width 8 height 9
click at [293, 354] on span "√" at bounding box center [294, 352] width 8 height 9
click at [285, 383] on label "√ 9 9" at bounding box center [527, 389] width 529 height 28
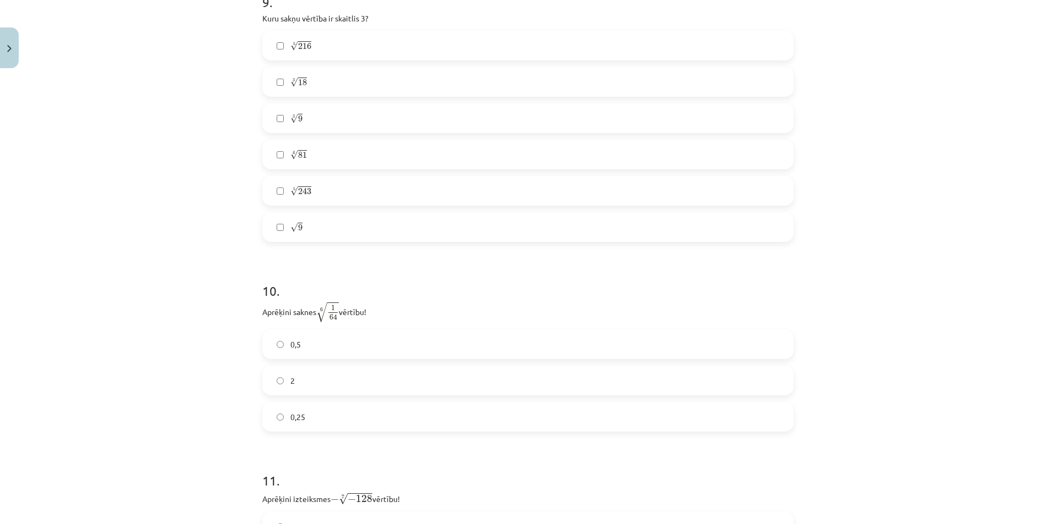
scroll to position [1787, 0]
click at [282, 347] on label "0,5" at bounding box center [527, 341] width 529 height 28
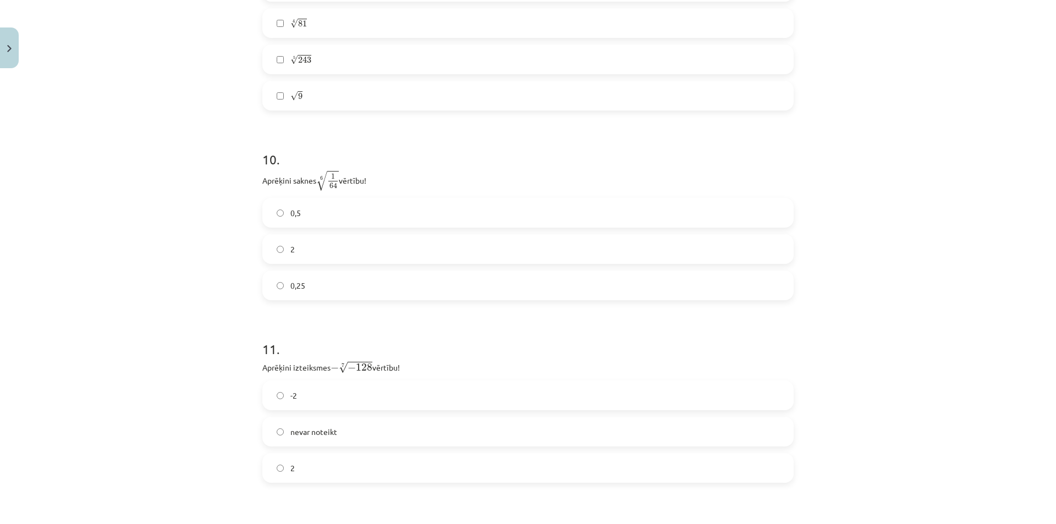
scroll to position [2007, 0]
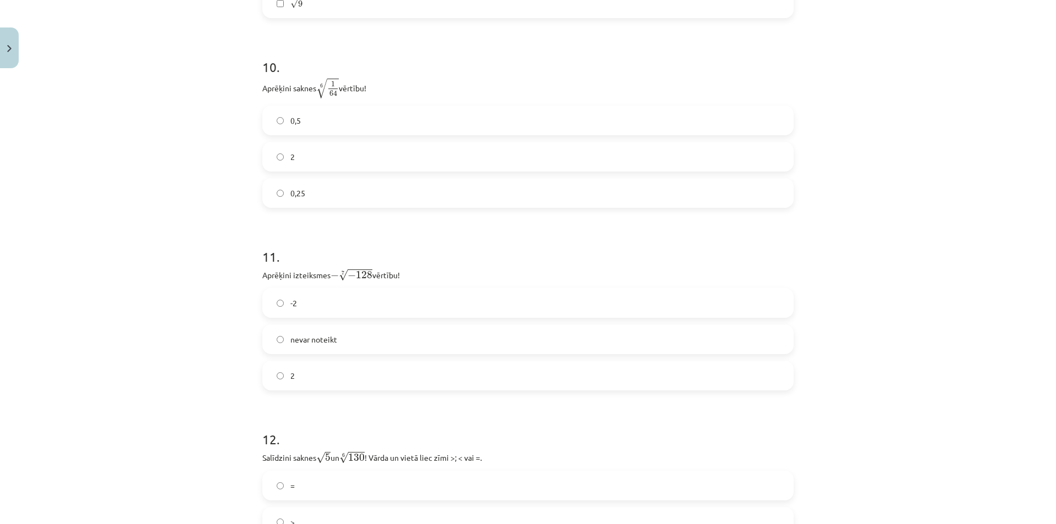
click at [290, 379] on span "2" at bounding box center [292, 376] width 4 height 12
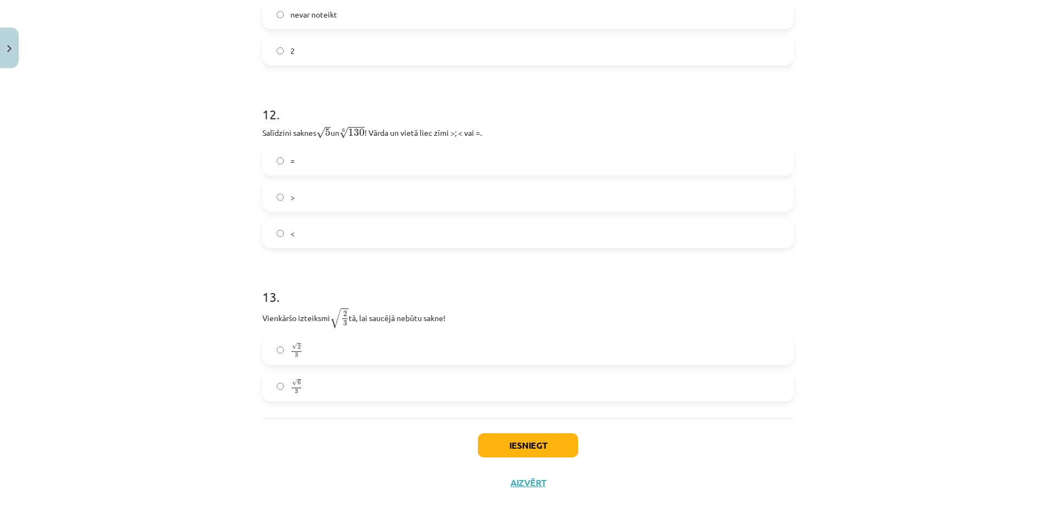
scroll to position [2337, 0]
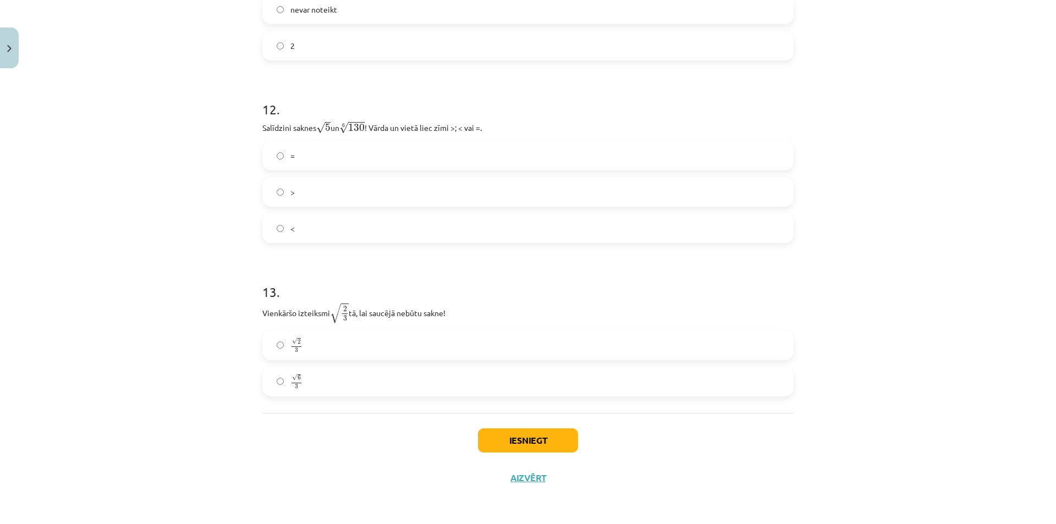
click at [279, 188] on label ">" at bounding box center [527, 192] width 529 height 28
click at [284, 387] on label "√ 6 3 6 3" at bounding box center [527, 382] width 529 height 28
click at [521, 439] on button "Iesniegt" at bounding box center [528, 440] width 100 height 24
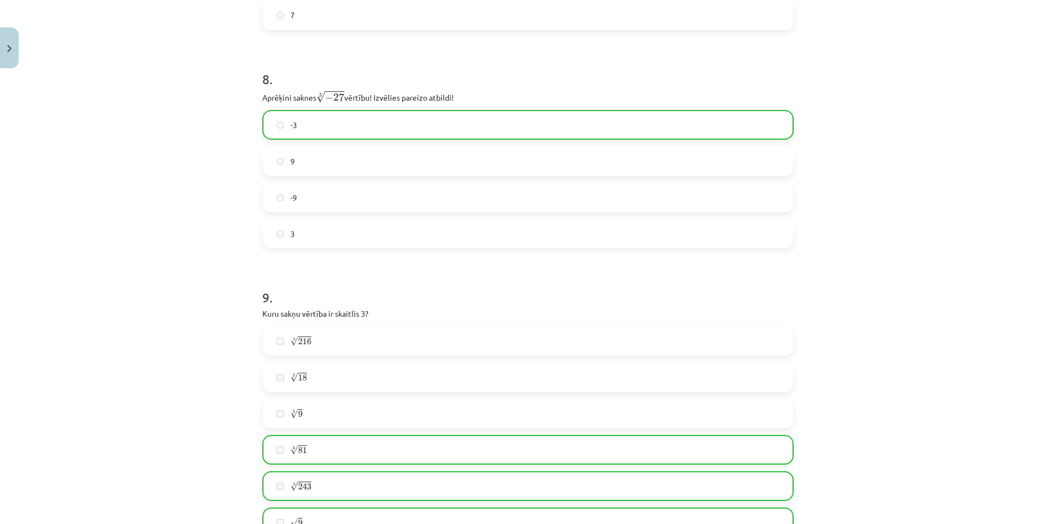
scroll to position [2372, 0]
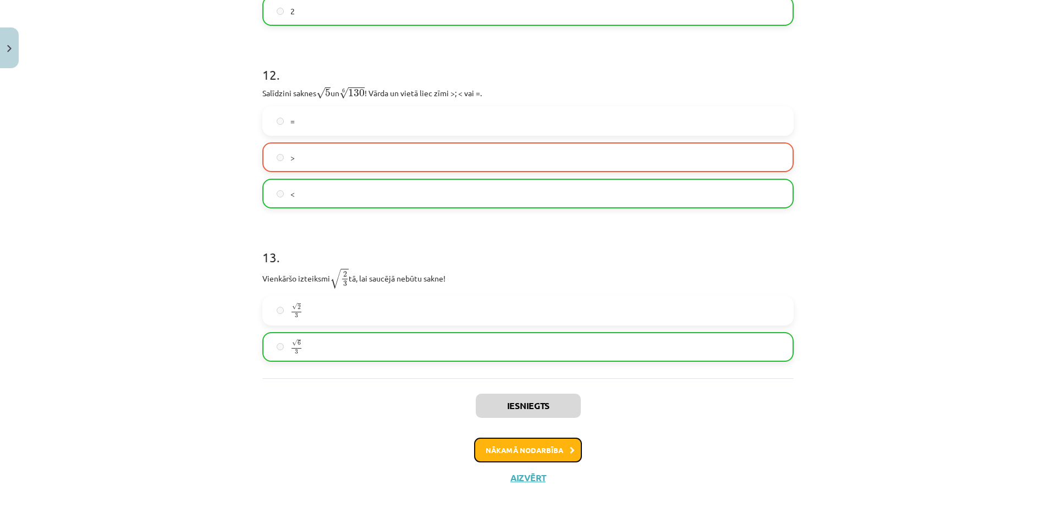
click at [554, 455] on button "Nākamā nodarbība" at bounding box center [528, 450] width 108 height 25
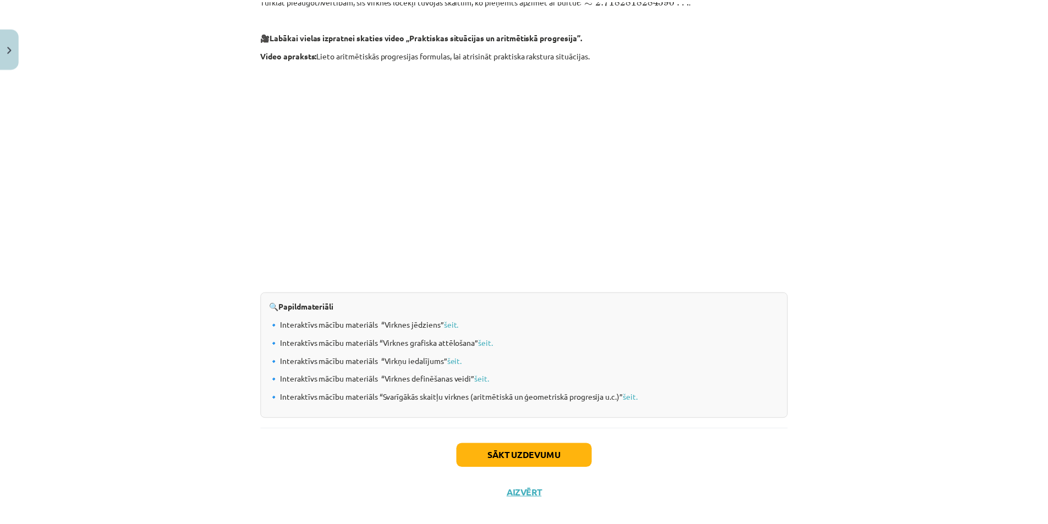
scroll to position [1018, 0]
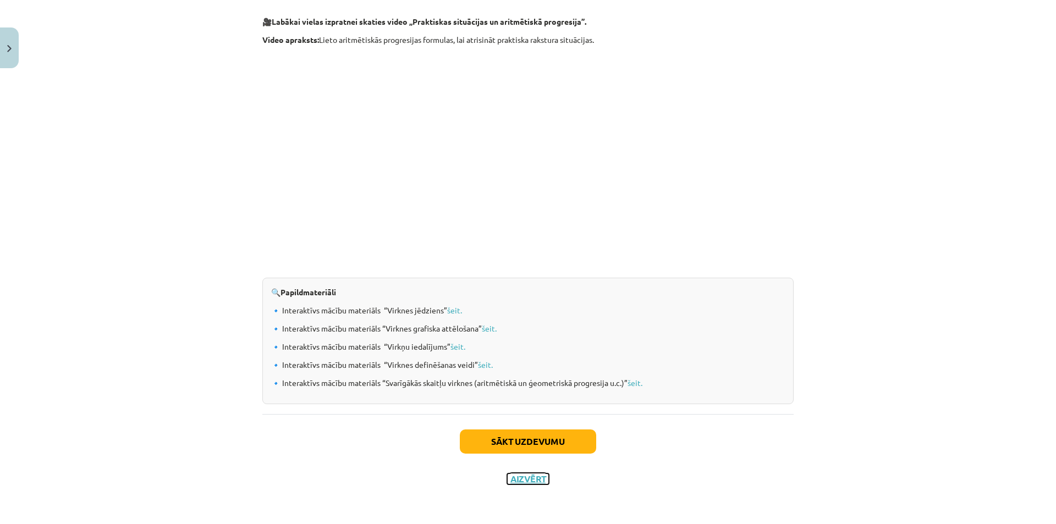
click at [518, 477] on button "Aizvērt" at bounding box center [528, 479] width 42 height 11
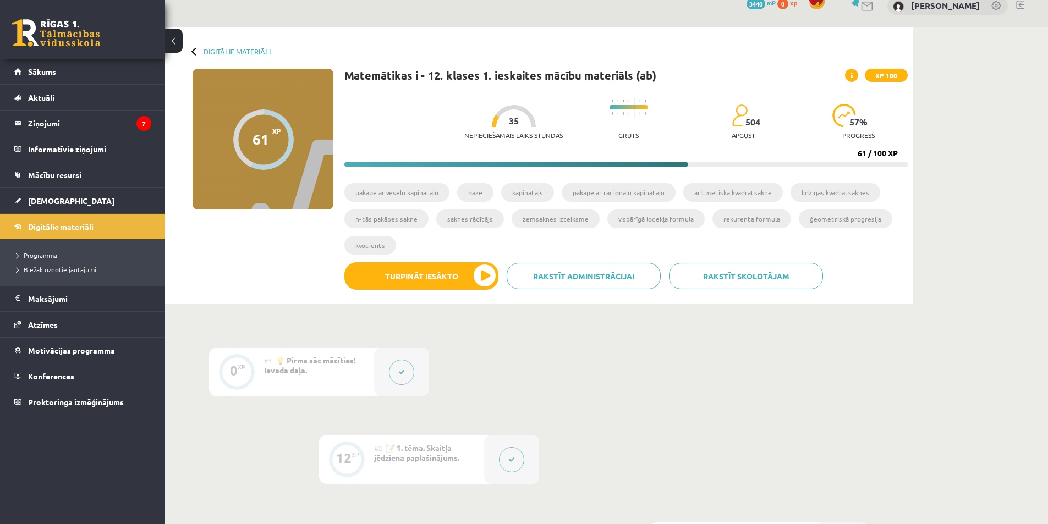
scroll to position [0, 0]
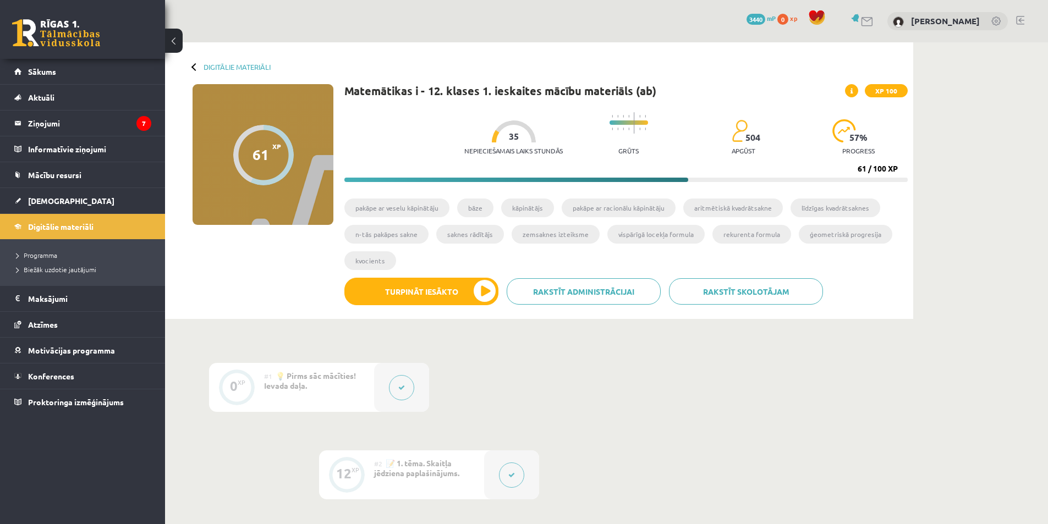
drag, startPoint x: 856, startPoint y: 171, endPoint x: 883, endPoint y: 171, distance: 27.5
click at [883, 171] on div "Nepieciešamais laiks stundās 35 Grūts 504 apgūst 57 % progress 61 / 100 XP" at bounding box center [625, 144] width 563 height 75
click at [887, 169] on div "61 / 100 XP" at bounding box center [878, 169] width 40 height 10
drag, startPoint x: 613, startPoint y: 235, endPoint x: 684, endPoint y: 233, distance: 71.0
click at [684, 233] on li "vispārīgā locekļa formula" at bounding box center [655, 234] width 97 height 19
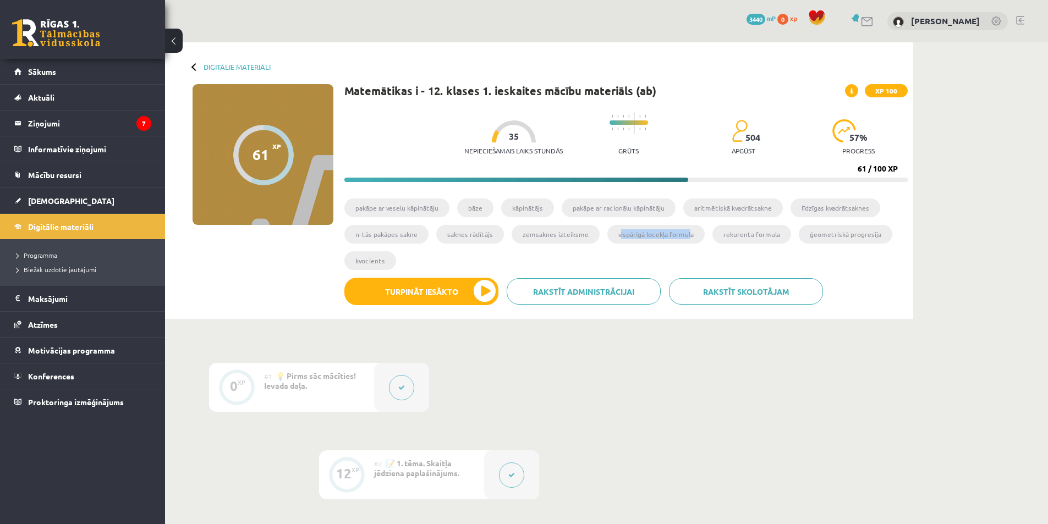
click at [656, 240] on li "vispārīgā locekļa formula" at bounding box center [655, 234] width 97 height 19
